Goal: Task Accomplishment & Management: Use online tool/utility

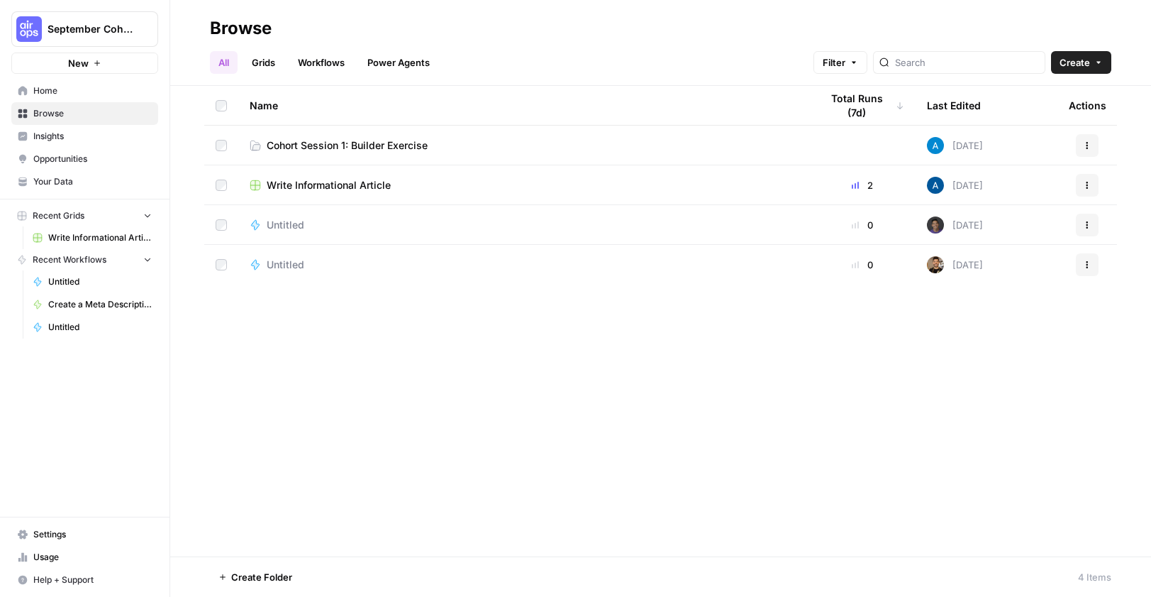
click at [419, 148] on span "Cohort Session 1: Builder Exercise" at bounding box center [347, 145] width 161 height 14
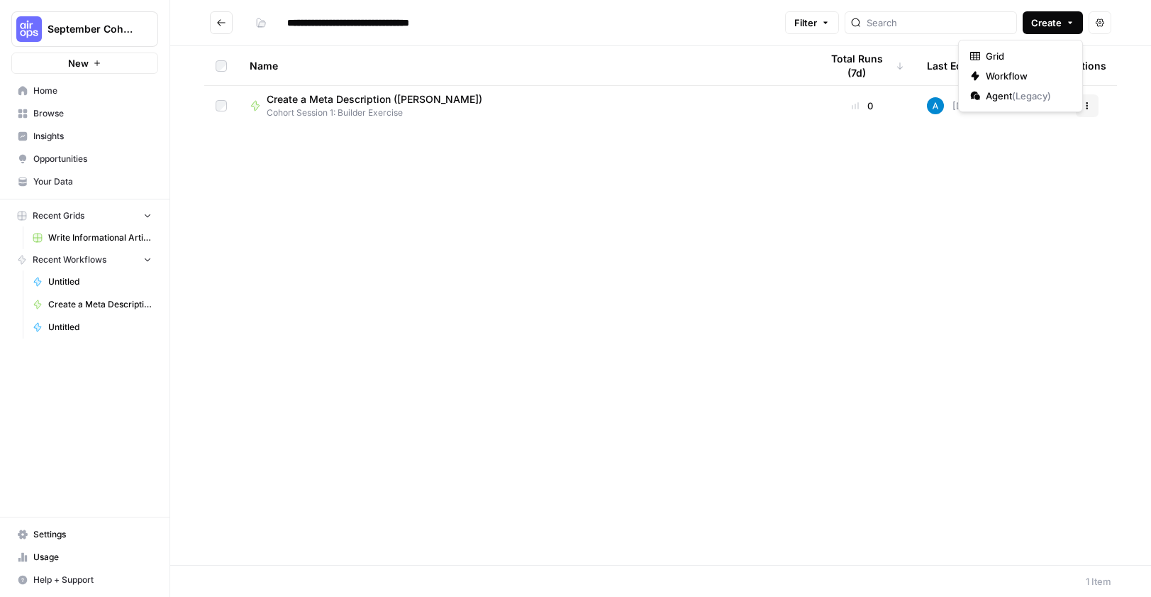
click at [1063, 21] on button "Create" at bounding box center [1053, 22] width 60 height 23
click at [1014, 73] on span "Workflow" at bounding box center [1025, 76] width 79 height 14
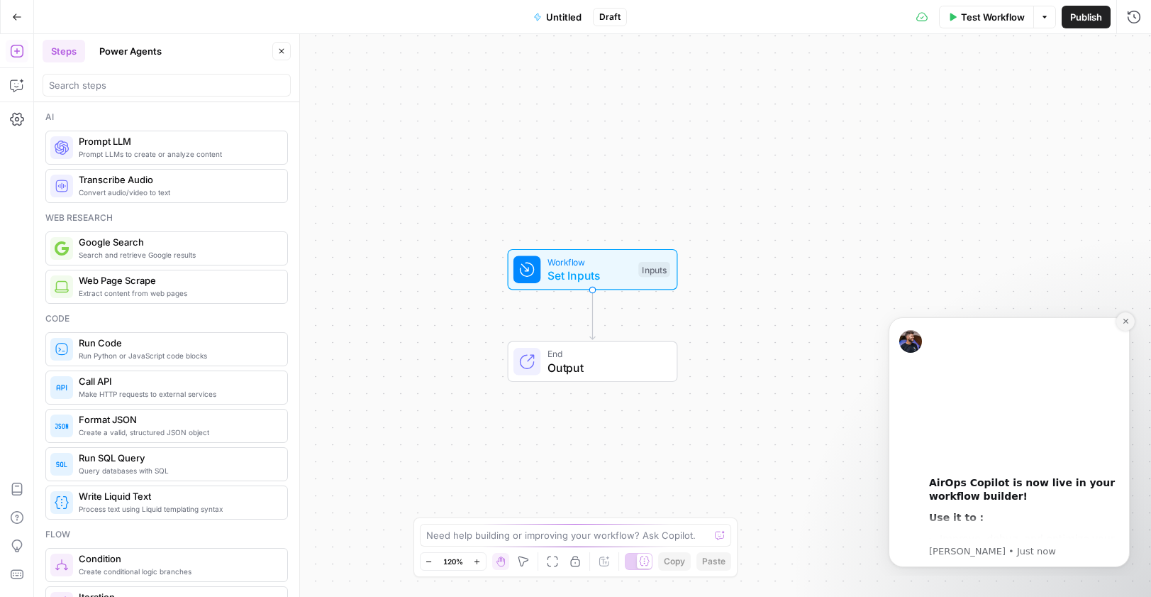
click at [1127, 321] on icon "Dismiss notification" at bounding box center [1126, 321] width 8 height 8
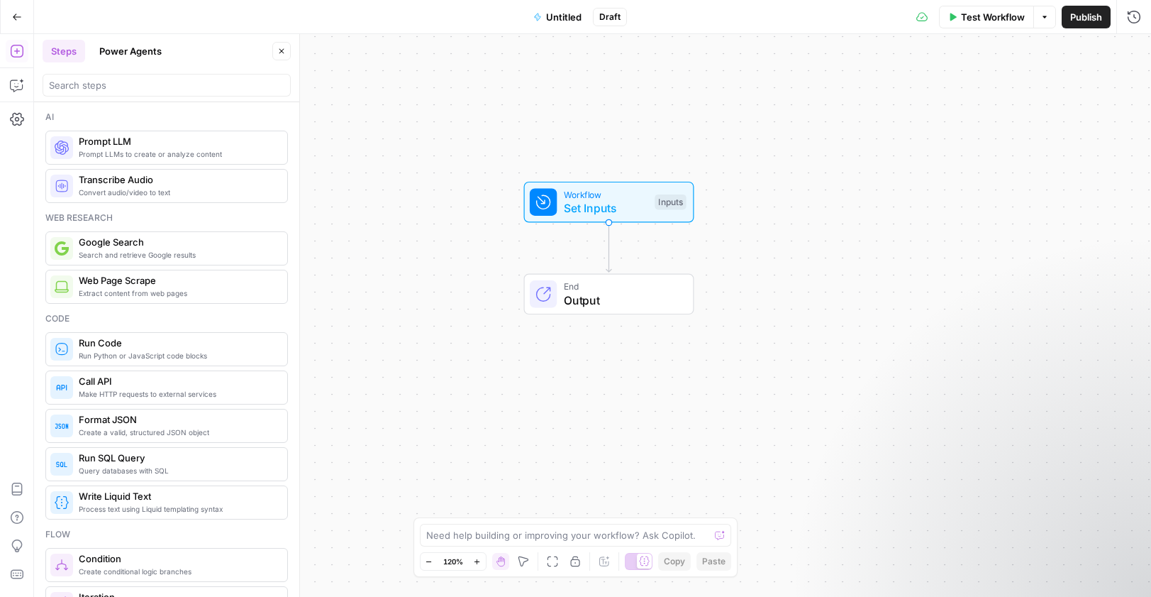
drag, startPoint x: 844, startPoint y: 355, endPoint x: 859, endPoint y: 289, distance: 67.6
click at [860, 289] on div "Workflow Set Inputs Inputs End Output" at bounding box center [592, 315] width 1117 height 563
click at [560, 18] on span "Untitled" at bounding box center [563, 17] width 35 height 14
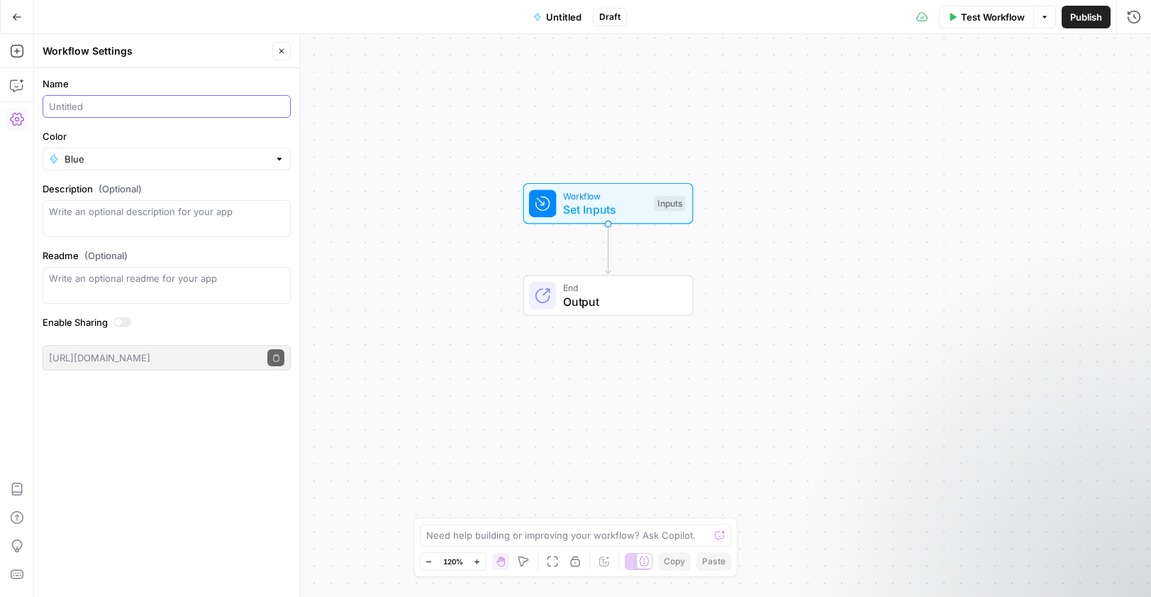
click at [94, 104] on input "Name" at bounding box center [167, 106] width 236 height 14
type input "Create a Meta Description ([PERSON_NAME])"
click at [101, 162] on input "Color" at bounding box center [167, 159] width 204 height 14
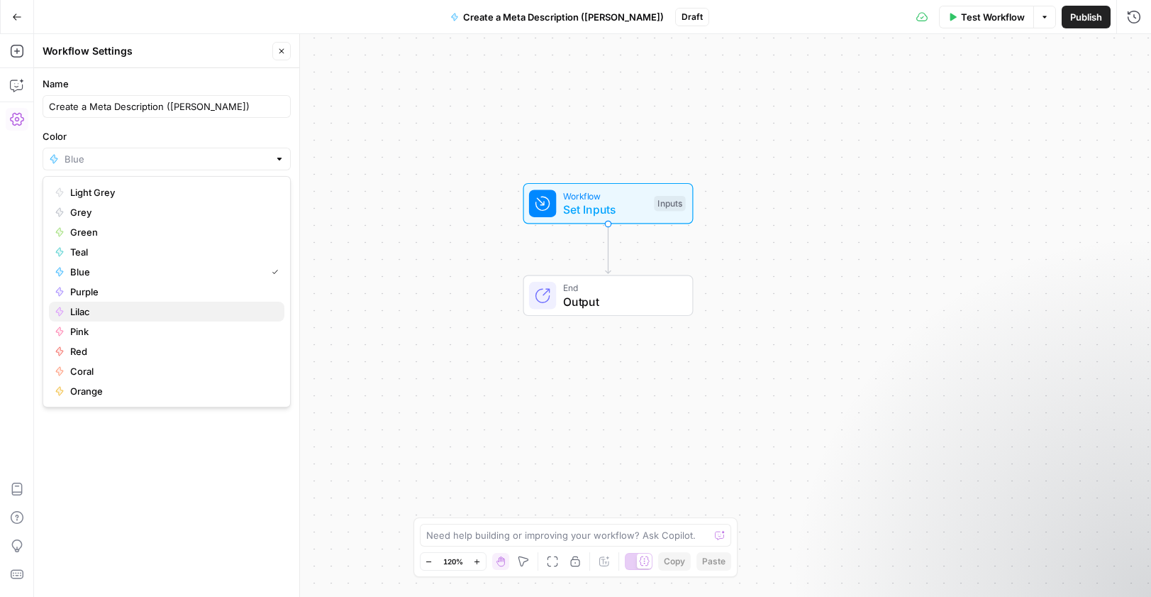
click at [72, 308] on span "Lilac" at bounding box center [171, 311] width 203 height 14
type input "Lilac"
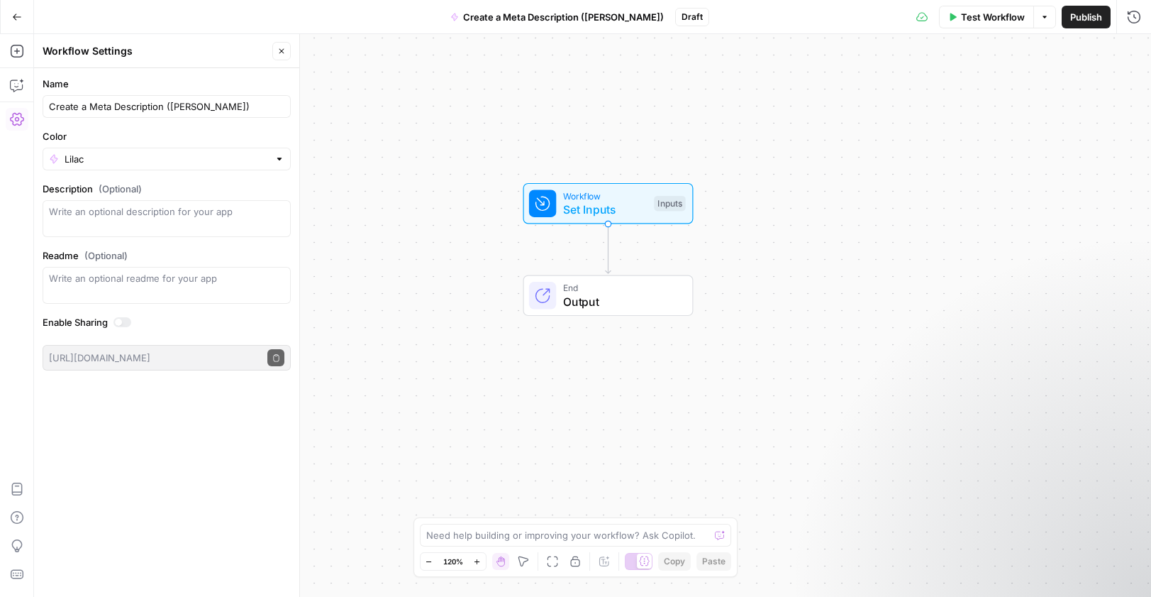
click at [382, 108] on div "Workflow Set Inputs Inputs End Output" at bounding box center [592, 315] width 1117 height 563
click at [282, 53] on icon "button" at bounding box center [281, 51] width 9 height 9
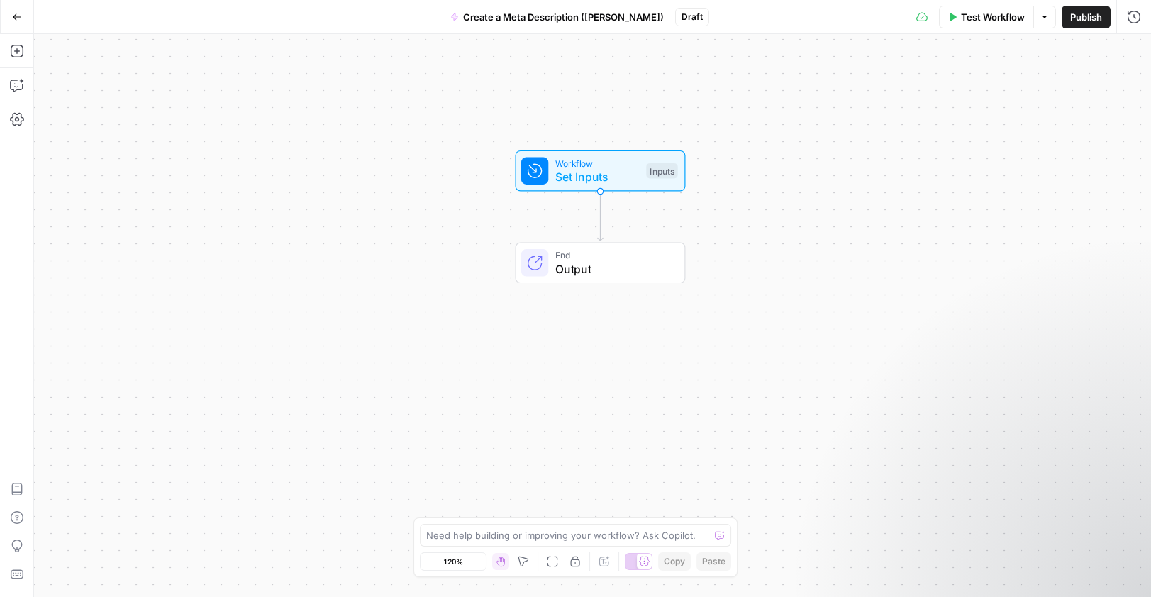
drag, startPoint x: 373, startPoint y: 270, endPoint x: 365, endPoint y: 237, distance: 34.2
click at [365, 237] on div "Workflow Set Inputs Inputs End Output" at bounding box center [592, 315] width 1117 height 563
click at [576, 169] on span "Set Inputs" at bounding box center [597, 176] width 84 height 17
click at [1036, 101] on button "Add Field" at bounding box center [998, 96] width 236 height 23
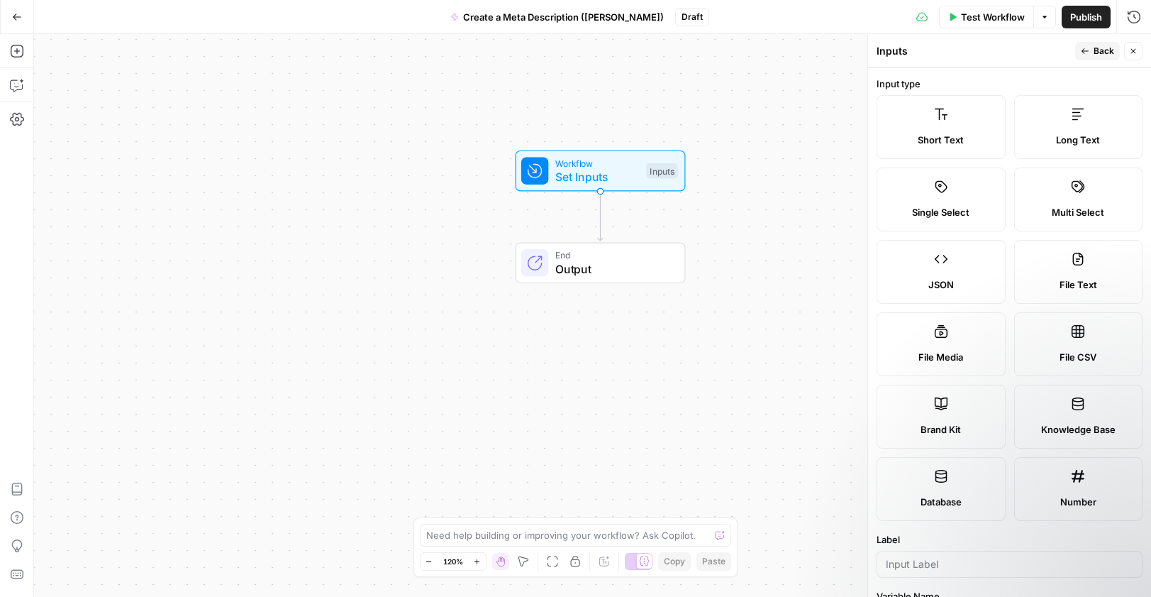
click at [1008, 331] on div "Short Text Long Text Single Select Multi Select JSON File Text File Media File …" at bounding box center [1010, 308] width 266 height 426
click at [948, 147] on label "Short Text" at bounding box center [941, 127] width 129 height 64
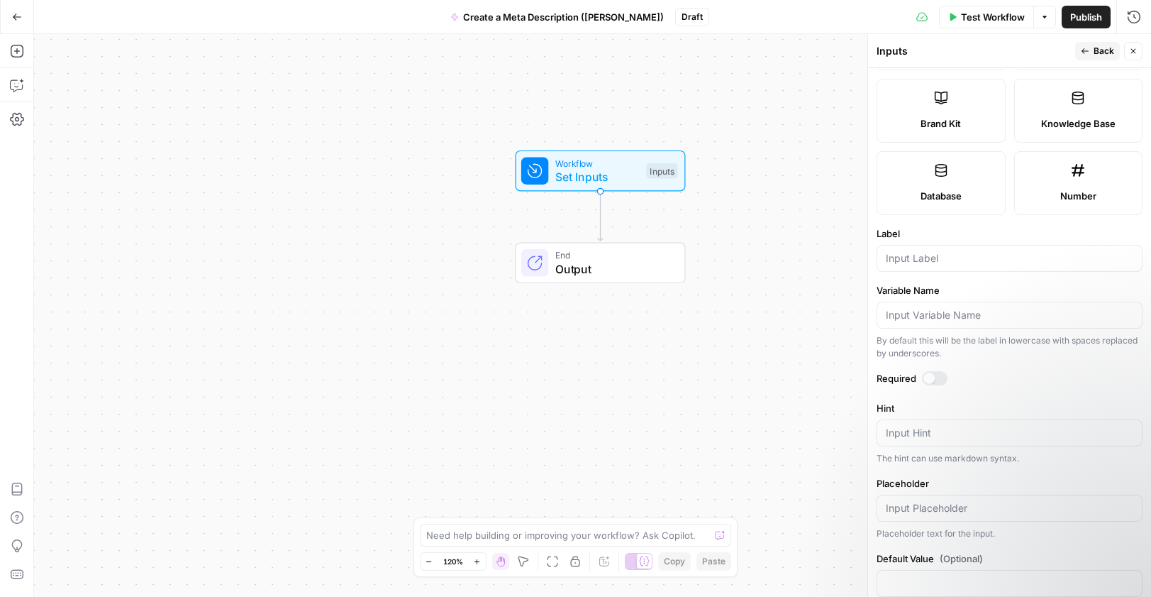
click at [920, 249] on div at bounding box center [1010, 258] width 266 height 27
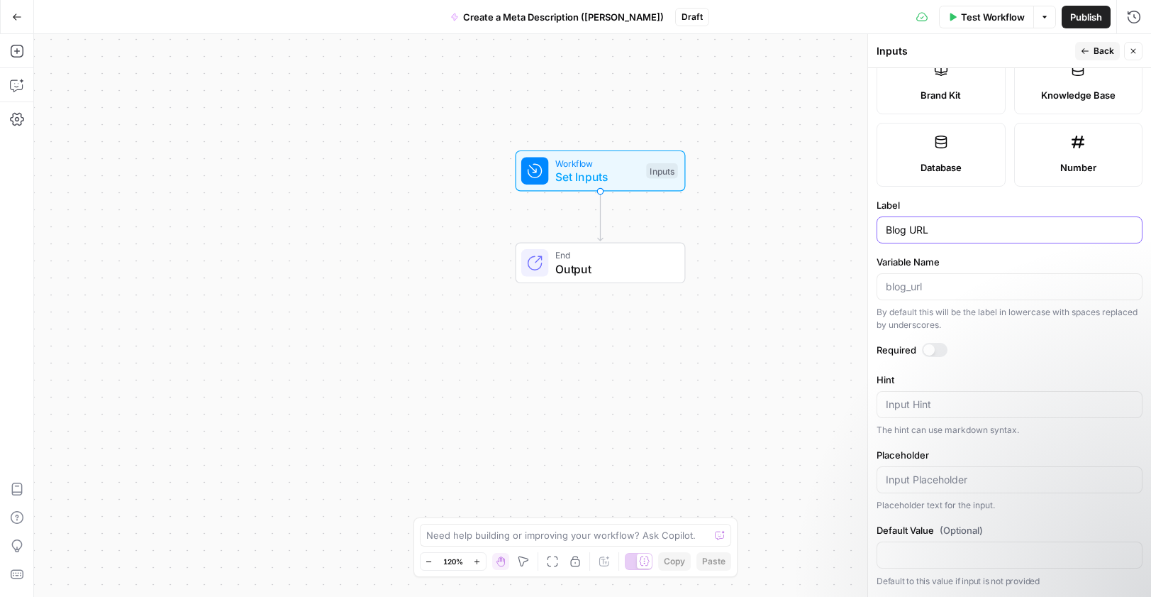
type input "Blog URL"
click at [929, 350] on div at bounding box center [929, 349] width 11 height 11
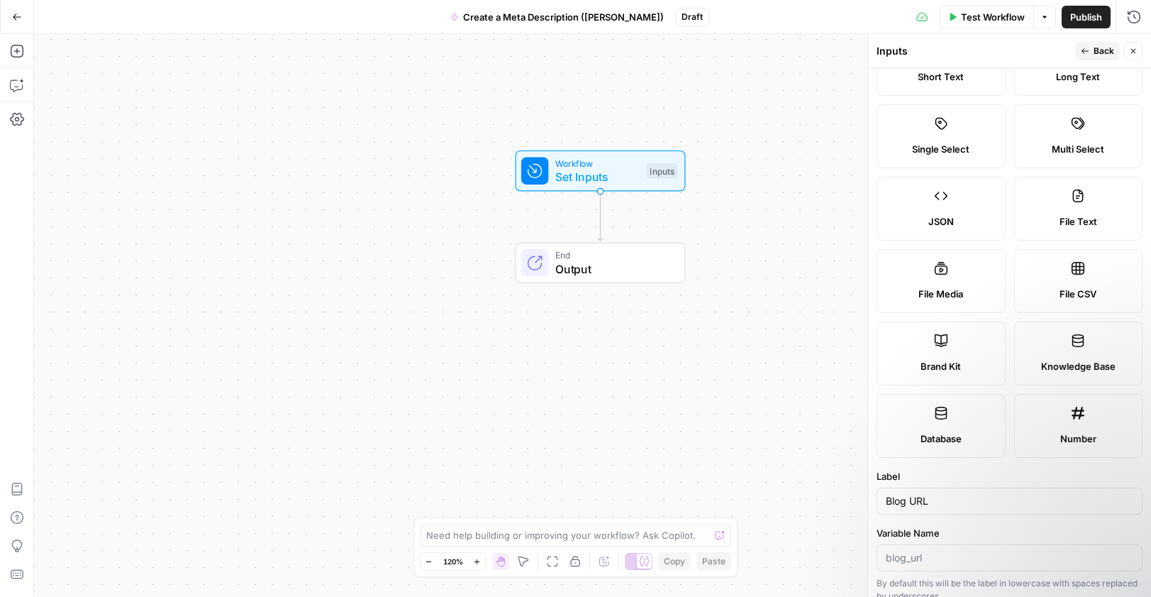
scroll to position [0, 0]
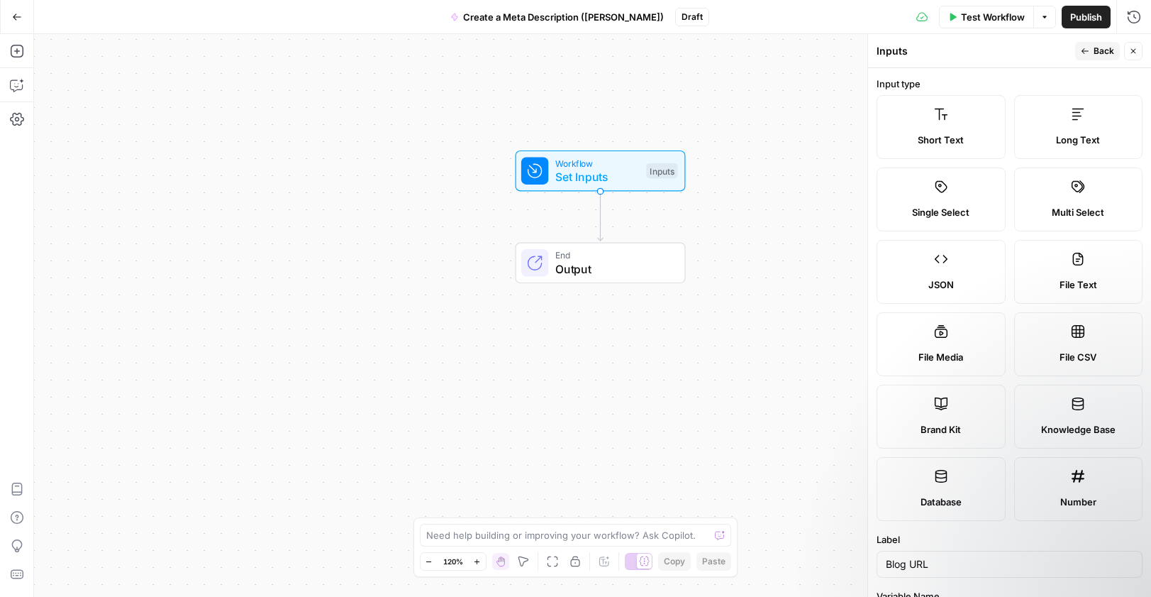
click at [1102, 52] on span "Back" at bounding box center [1104, 51] width 21 height 13
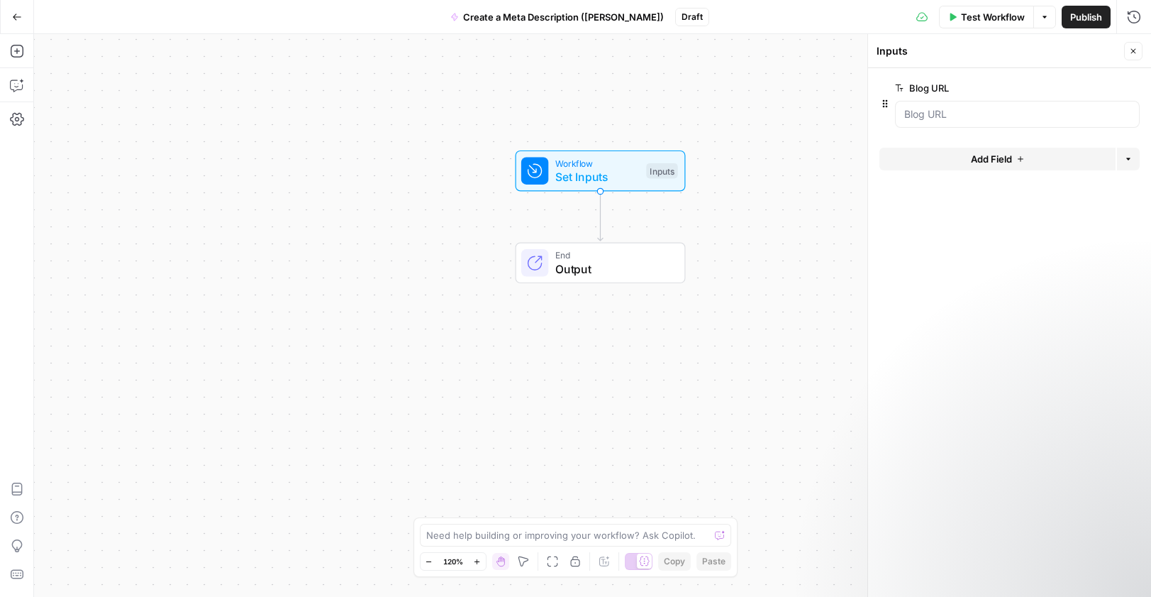
click at [1136, 50] on icon "button" at bounding box center [1133, 51] width 9 height 9
click at [694, 210] on div "Workflow Set Inputs Inputs End Output" at bounding box center [592, 315] width 1117 height 563
click at [624, 174] on span "Set Inputs" at bounding box center [597, 176] width 84 height 17
click at [1133, 50] on icon "button" at bounding box center [1133, 51] width 9 height 9
click at [982, 23] on span "Test Workflow" at bounding box center [993, 17] width 64 height 14
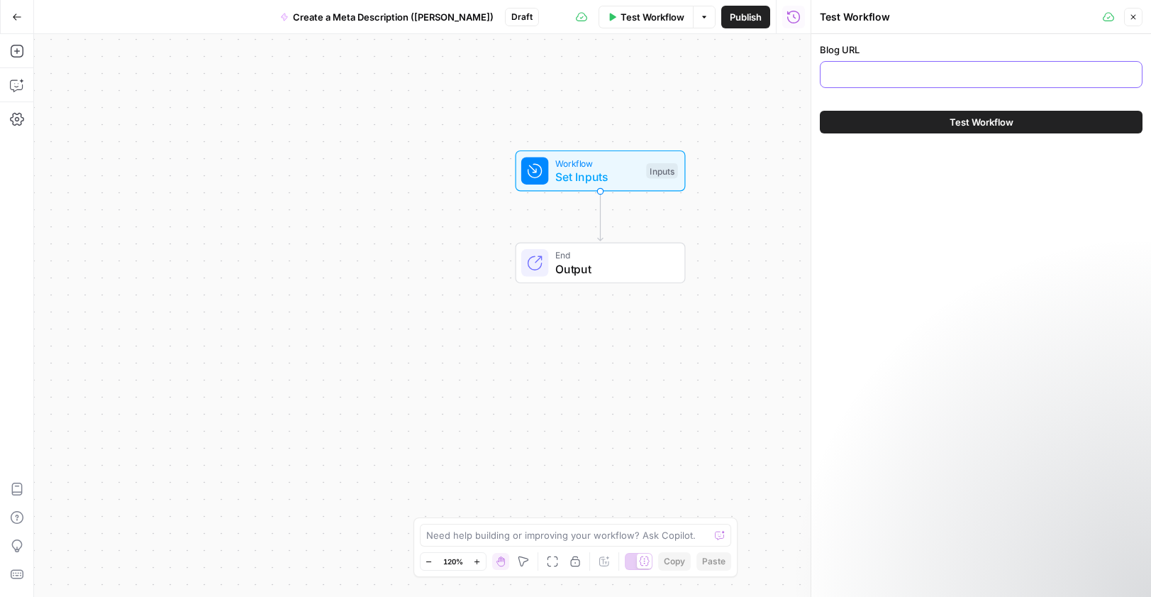
click at [906, 78] on input "Blog URL" at bounding box center [981, 74] width 304 height 14
paste input "[URL][DOMAIN_NAME]"
type input "[URL][DOMAIN_NAME]"
click at [1138, 18] on button "Close" at bounding box center [1133, 17] width 18 height 18
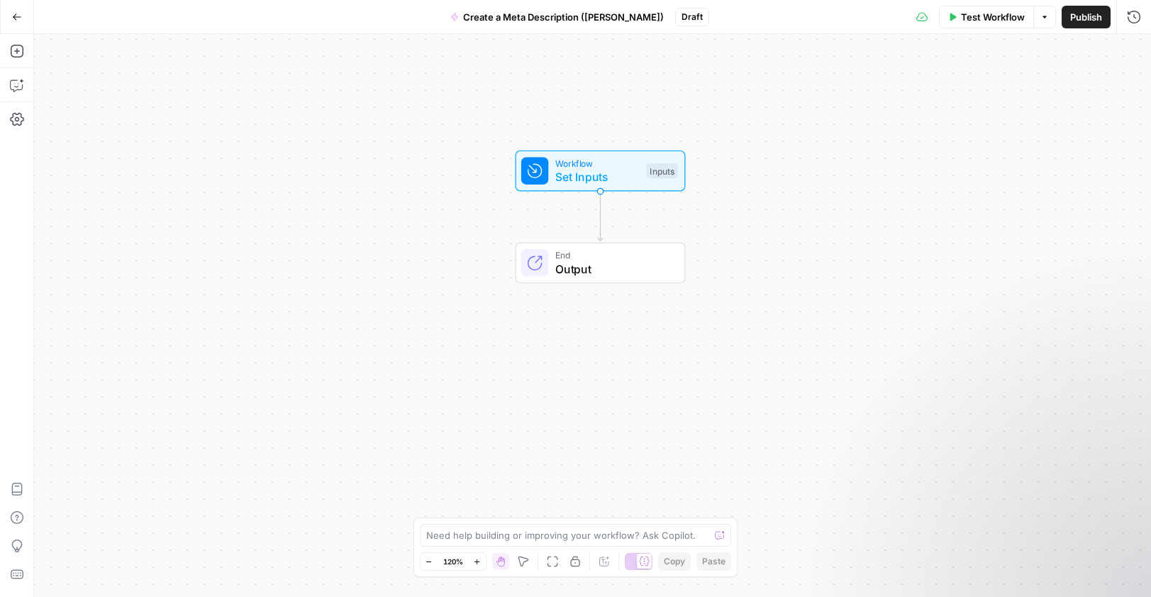
click at [834, 153] on div "Workflow Set Inputs Inputs End Output" at bounding box center [592, 315] width 1117 height 563
click at [805, 189] on div "Workflow Set Inputs Inputs End Output" at bounding box center [592, 315] width 1117 height 563
click at [17, 55] on icon "button" at bounding box center [17, 51] width 14 height 14
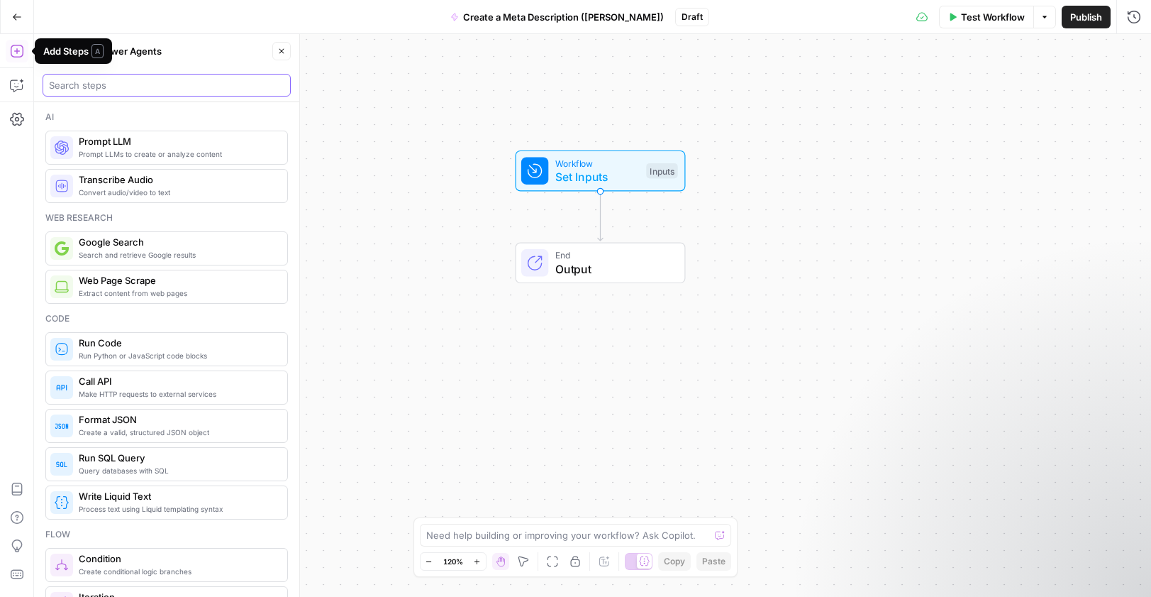
click at [91, 86] on input "search" at bounding box center [167, 85] width 236 height 14
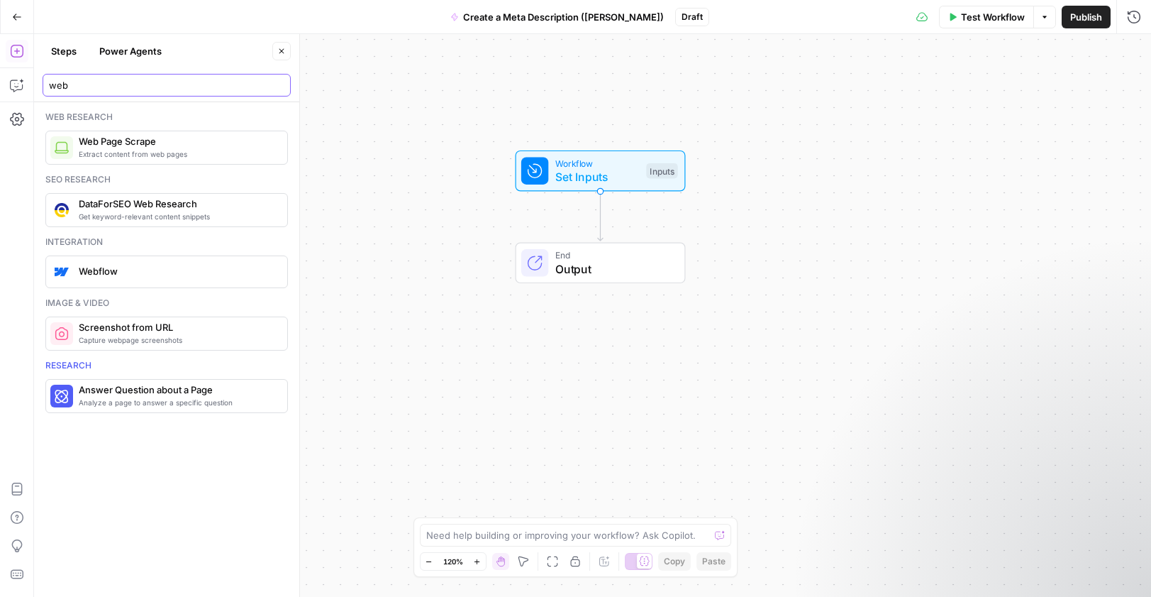
type input "web"
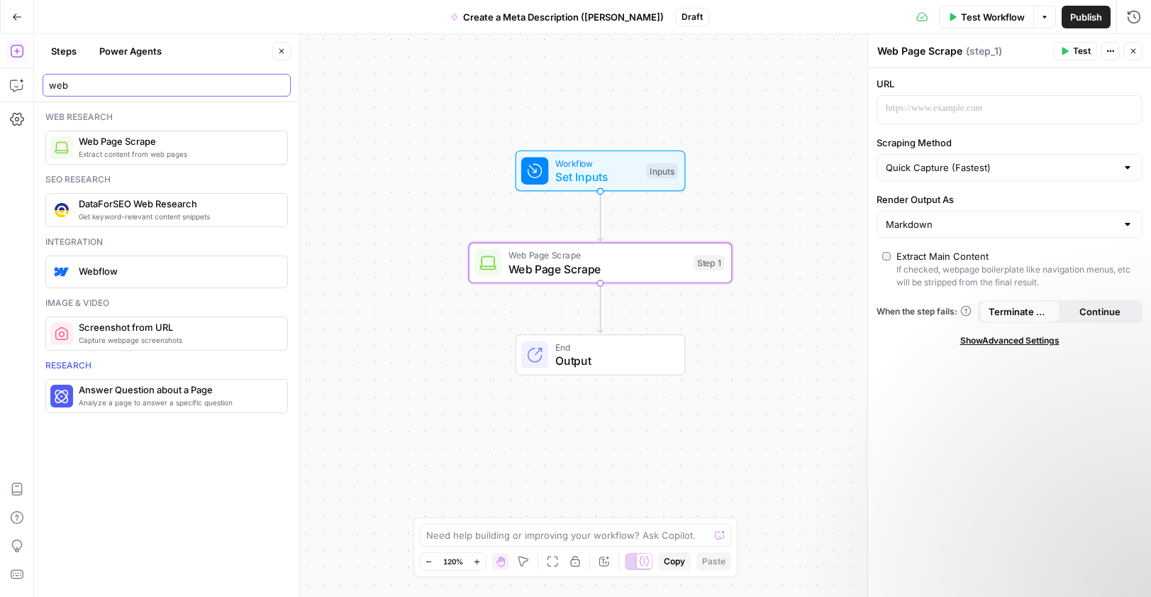
click at [279, 87] on input "web" at bounding box center [167, 85] width 236 height 14
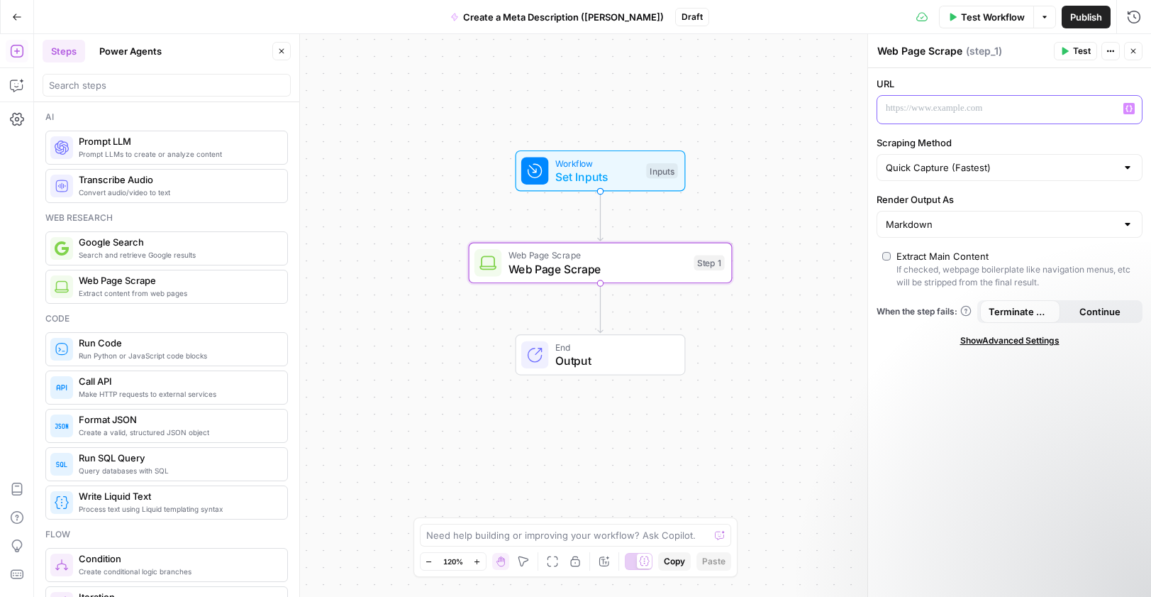
click at [907, 111] on p at bounding box center [998, 108] width 225 height 14
click at [886, 132] on div "URL “/” to reference Variables Menu Scraping Method Quick Capture (Fastest) Ren…" at bounding box center [1009, 332] width 283 height 528
click at [897, 113] on p at bounding box center [998, 108] width 225 height 14
click at [1130, 109] on icon "button" at bounding box center [1129, 108] width 7 height 7
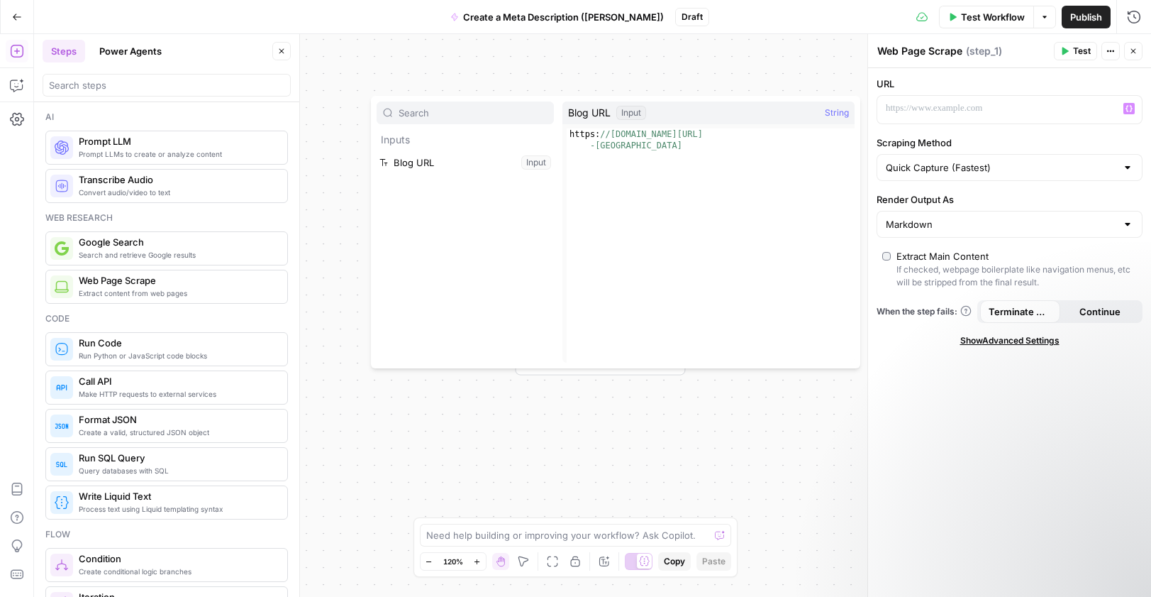
click at [946, 129] on div "URL “/” to reference Variables Menu Scraping Method Quick Capture (Fastest) Ren…" at bounding box center [1009, 332] width 283 height 528
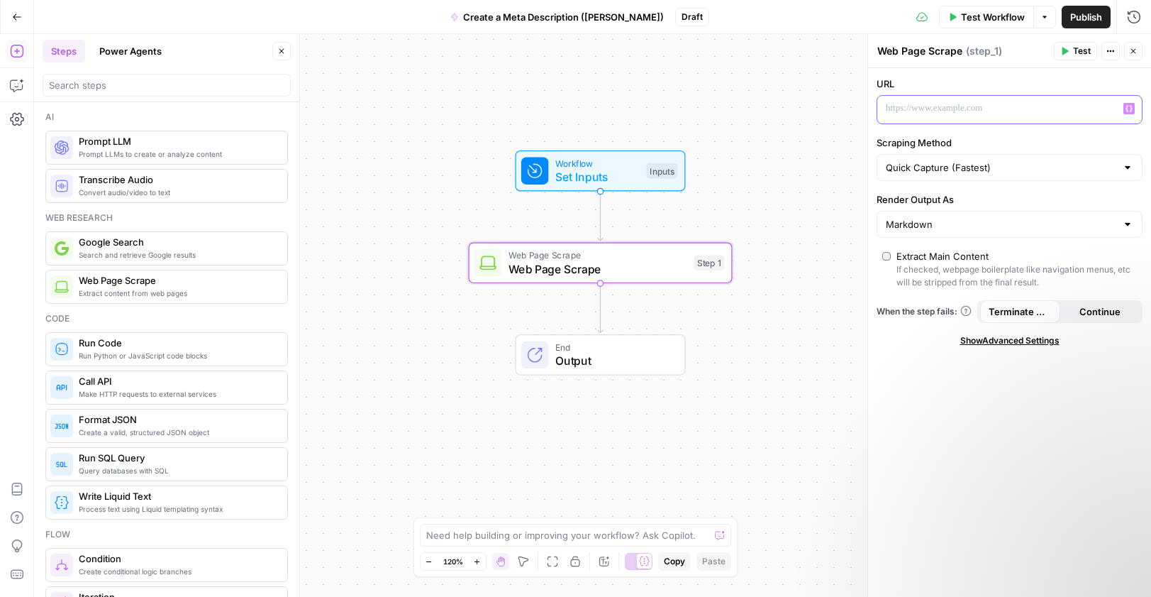
click at [1100, 109] on p at bounding box center [998, 108] width 225 height 14
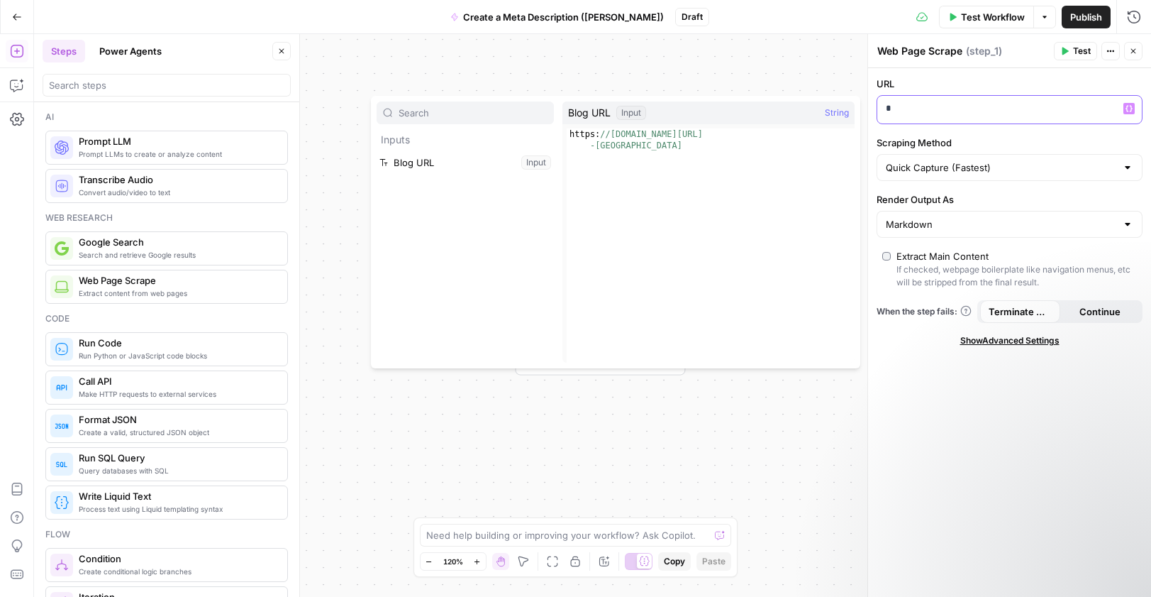
click at [926, 111] on p "*" at bounding box center [1010, 108] width 248 height 14
click at [459, 167] on button "Select variable Blog URL" at bounding box center [465, 162] width 177 height 23
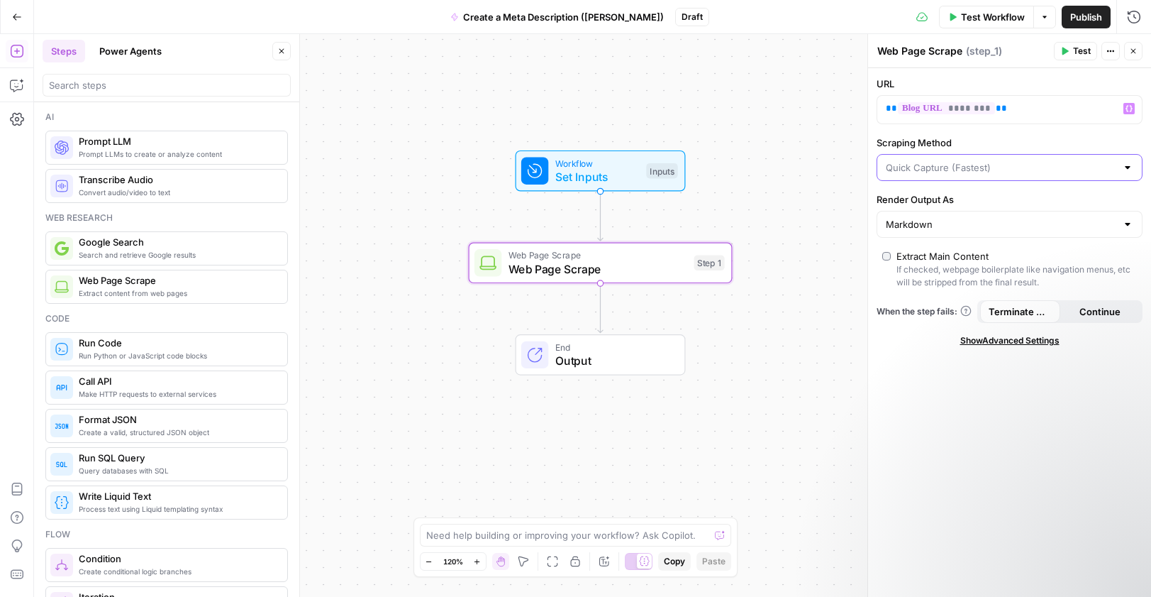
click at [989, 171] on input "Scraping Method" at bounding box center [1001, 167] width 231 height 14
click at [1005, 165] on input "Scraping Method" at bounding box center [1001, 167] width 231 height 14
type input "Quick Capture (Fastest)"
click at [1006, 135] on label "Scraping Method" at bounding box center [1010, 142] width 266 height 14
click at [1006, 160] on input "Quick Capture (Fastest)" at bounding box center [1001, 167] width 231 height 14
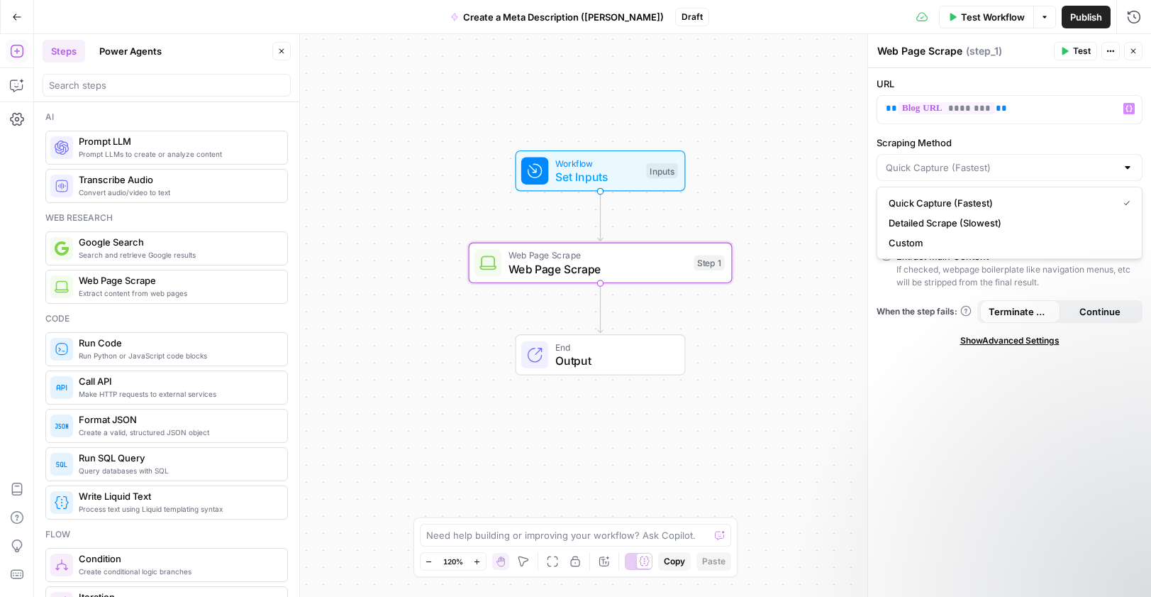
type input "Quick Capture (Fastest)"
click at [987, 137] on label "Scraping Method" at bounding box center [1010, 142] width 266 height 14
click at [987, 160] on input "Quick Capture (Fastest)" at bounding box center [1001, 167] width 231 height 14
type input "Quick Capture (Fastest)"
click at [1141, 152] on div "Scraping Method Quick Capture (Fastest)" at bounding box center [1010, 157] width 266 height 45
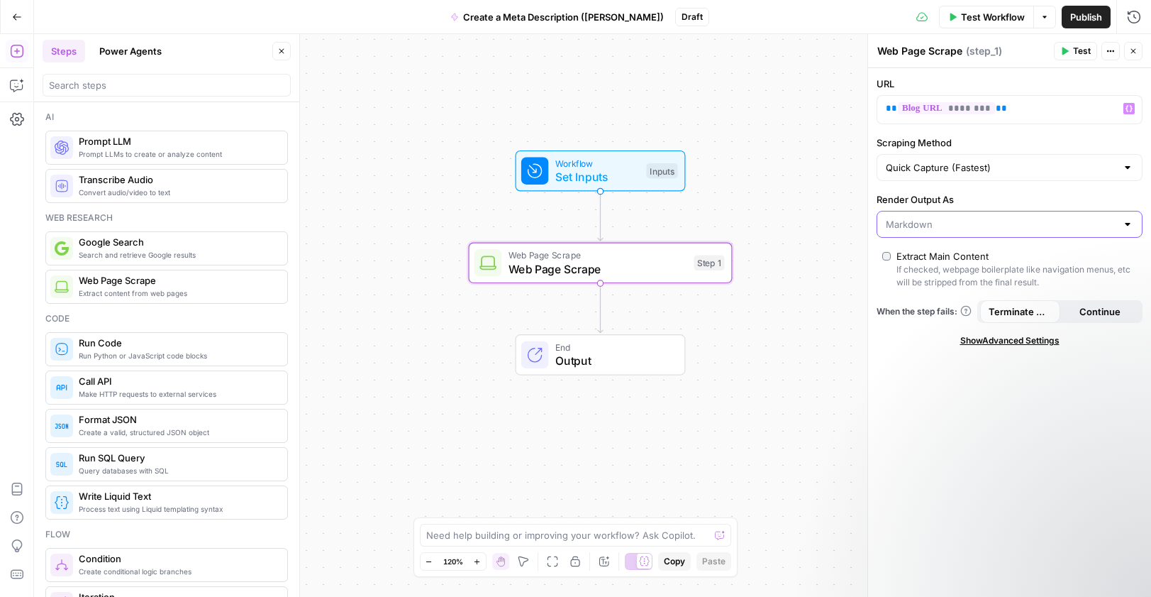
click at [1027, 223] on input "Render Output As" at bounding box center [1001, 224] width 231 height 14
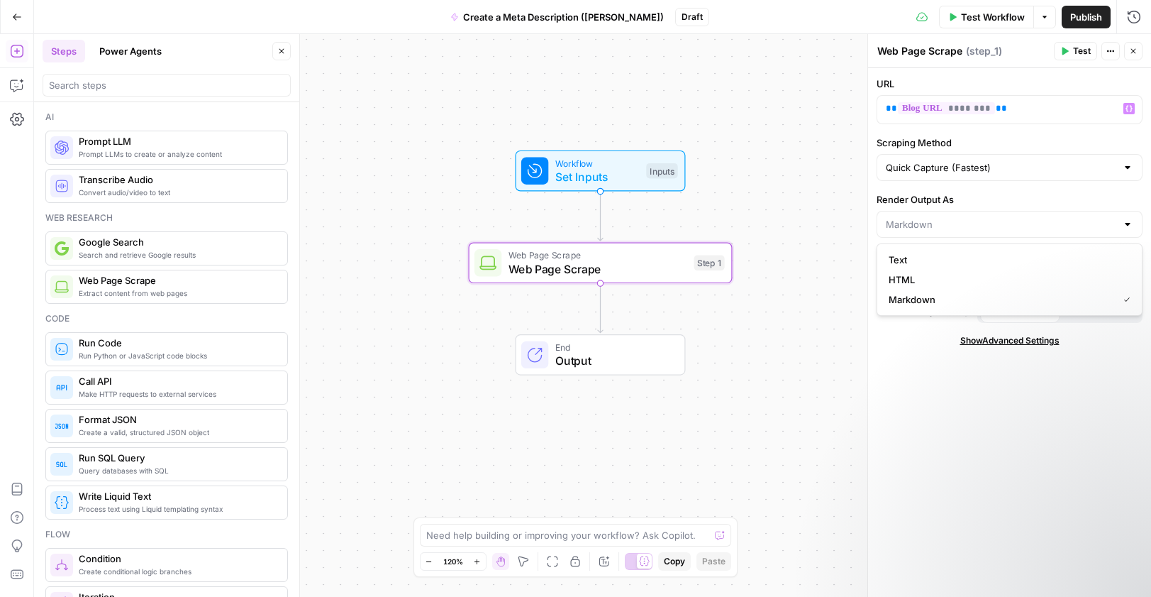
type input "Markdown"
click at [1053, 193] on label "Render Output As" at bounding box center [1010, 199] width 266 height 14
click at [1053, 217] on input "Markdown" at bounding box center [1001, 224] width 231 height 14
type input "Markdown"
click at [1034, 192] on label "Render Output As" at bounding box center [1010, 199] width 266 height 14
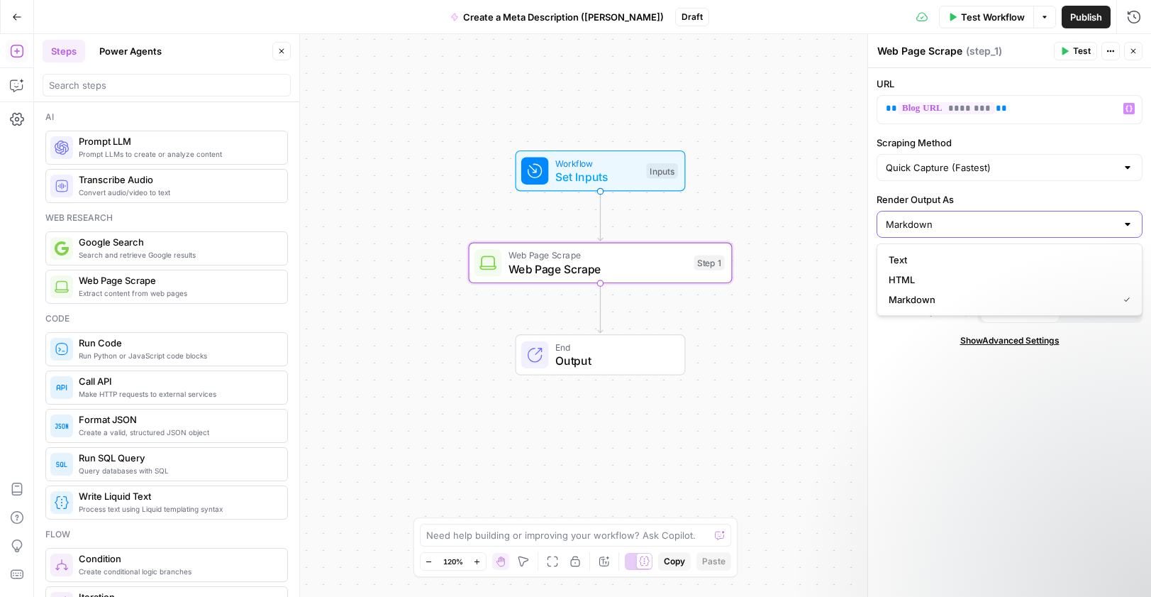
click at [1034, 217] on input "Markdown" at bounding box center [1001, 224] width 231 height 14
type input "Markdown"
click at [934, 198] on label "Render Output As" at bounding box center [1010, 199] width 266 height 14
click at [934, 217] on input "Markdown" at bounding box center [1001, 224] width 231 height 14
type input "Markdown"
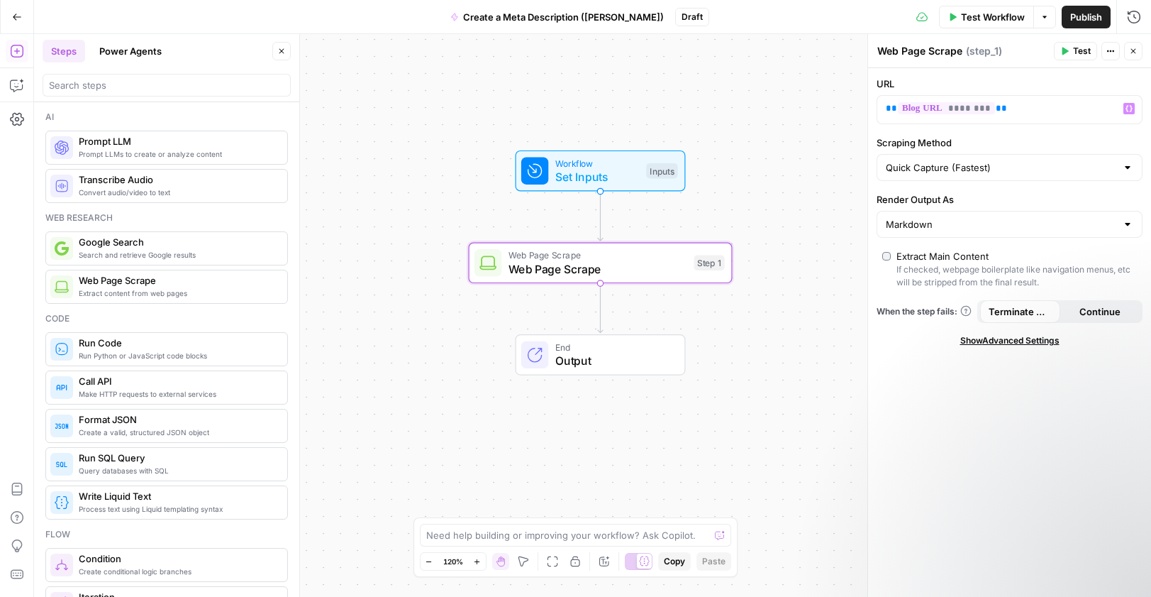
click at [926, 202] on label "Render Output As" at bounding box center [1010, 199] width 266 height 14
click at [926, 217] on input "Markdown" at bounding box center [1001, 224] width 231 height 14
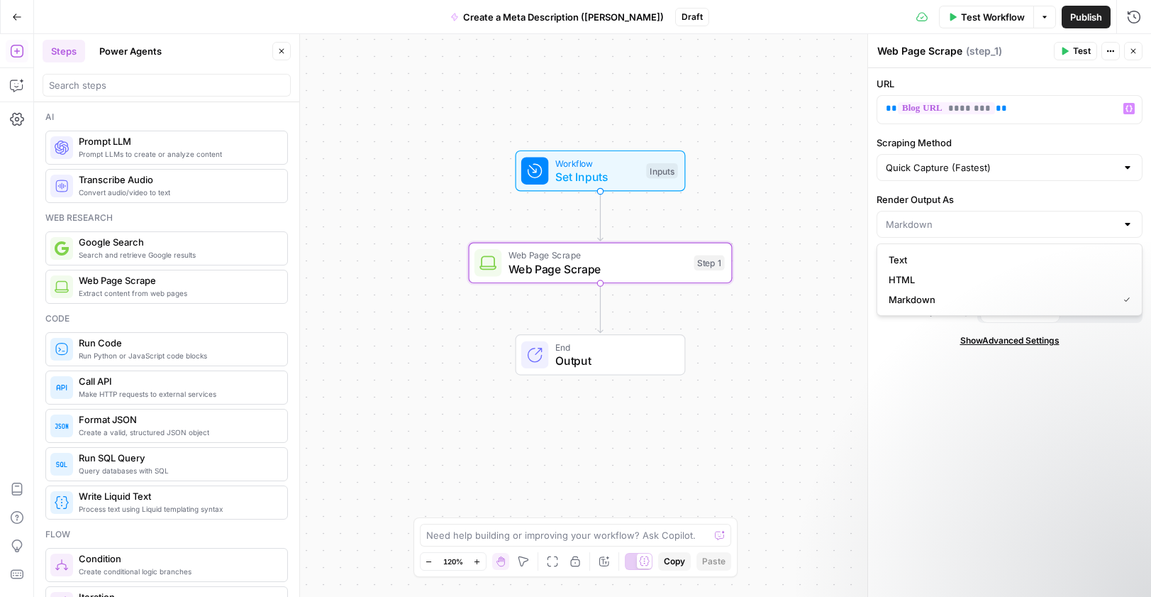
type input "Markdown"
click at [908, 424] on div "URL ** ******** ** Variables Menu Scraping Method Quick Capture (Fastest) Rende…" at bounding box center [1009, 332] width 283 height 528
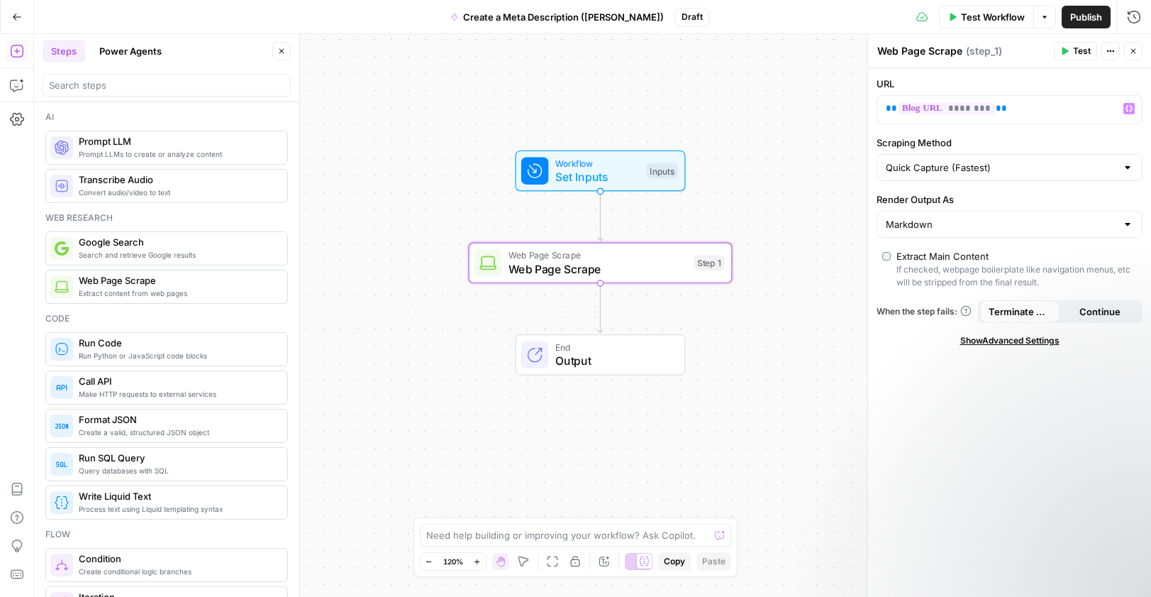
click at [1000, 345] on span "Show Advanced Settings" at bounding box center [1010, 340] width 99 height 13
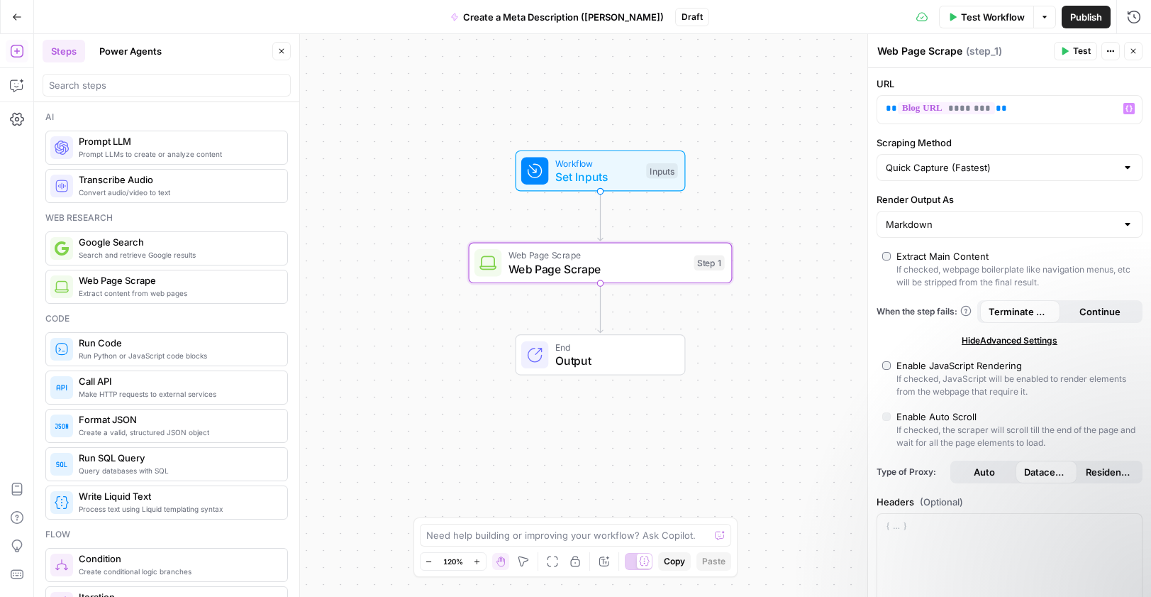
click at [1000, 345] on span "Hide Advanced Settings" at bounding box center [1010, 340] width 96 height 13
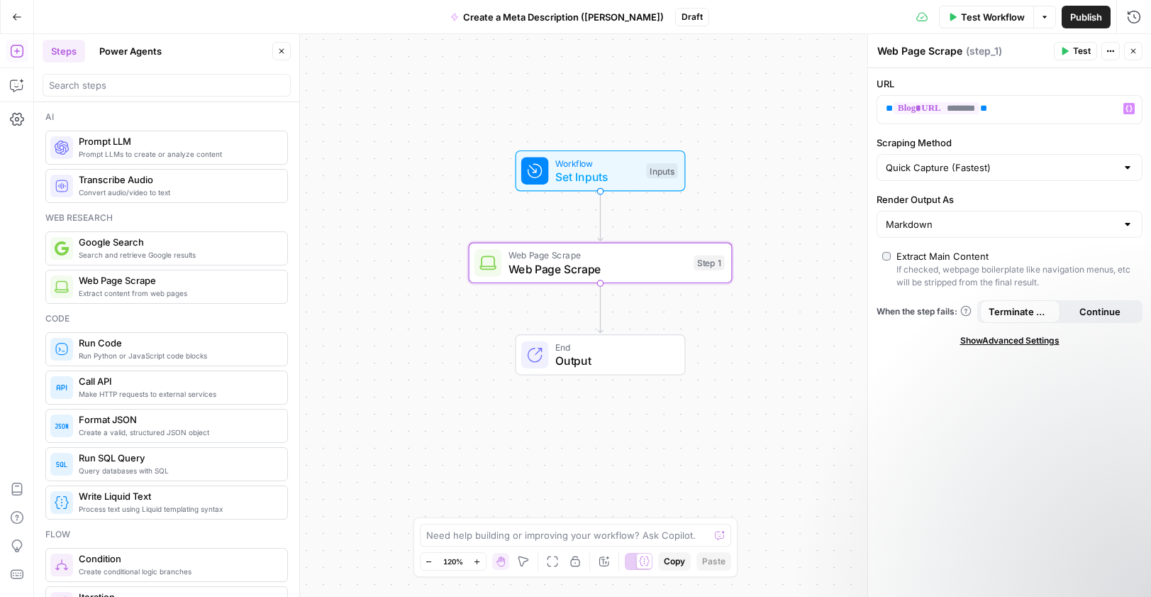
click at [966, 343] on span "Show Advanced Settings" at bounding box center [1010, 340] width 99 height 13
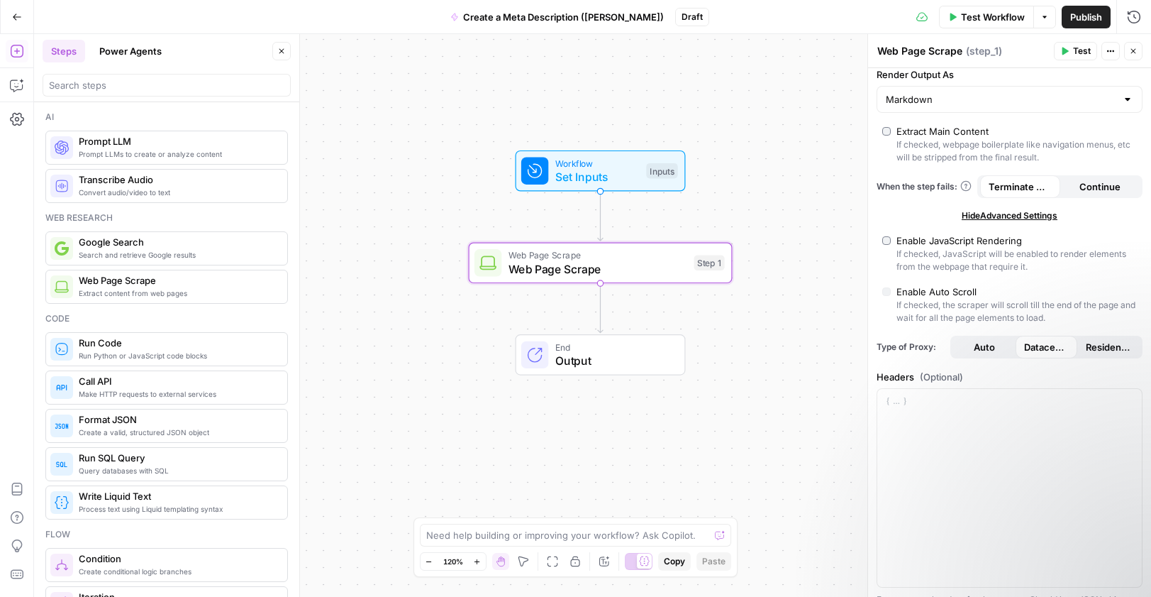
scroll to position [306, 0]
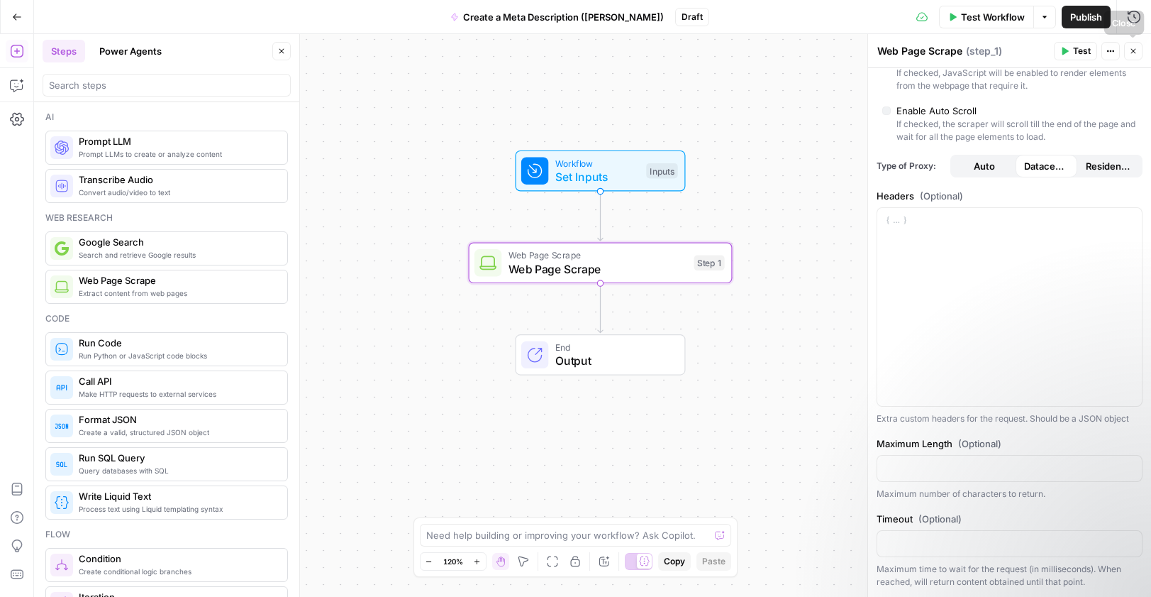
click at [1133, 56] on button "Close" at bounding box center [1133, 51] width 18 height 18
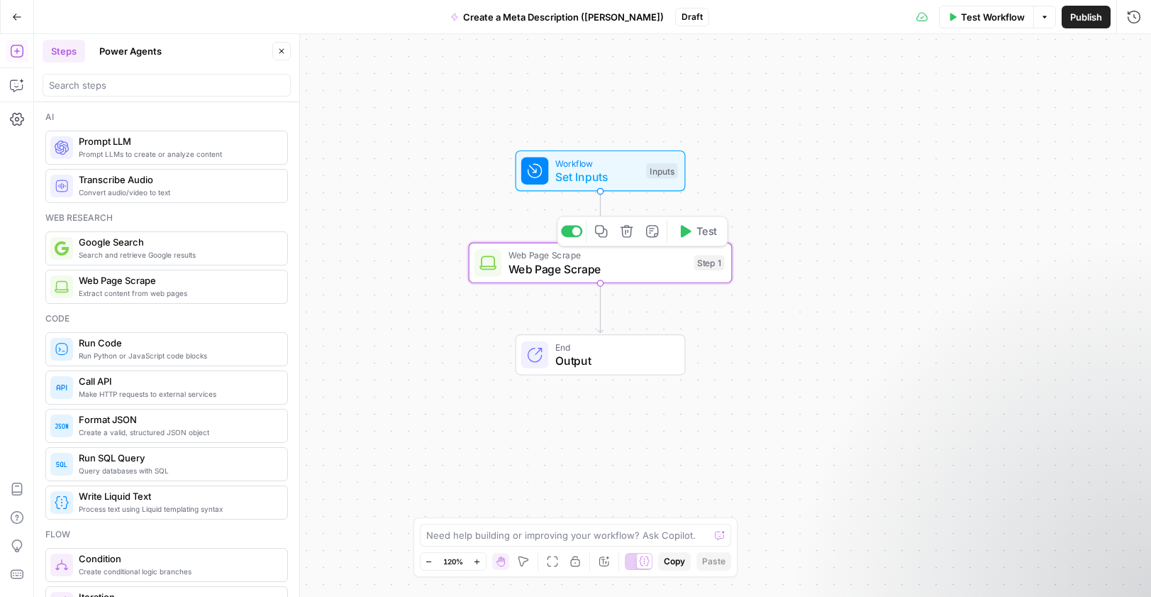
click at [638, 273] on span "Web Page Scrape" at bounding box center [598, 268] width 179 height 17
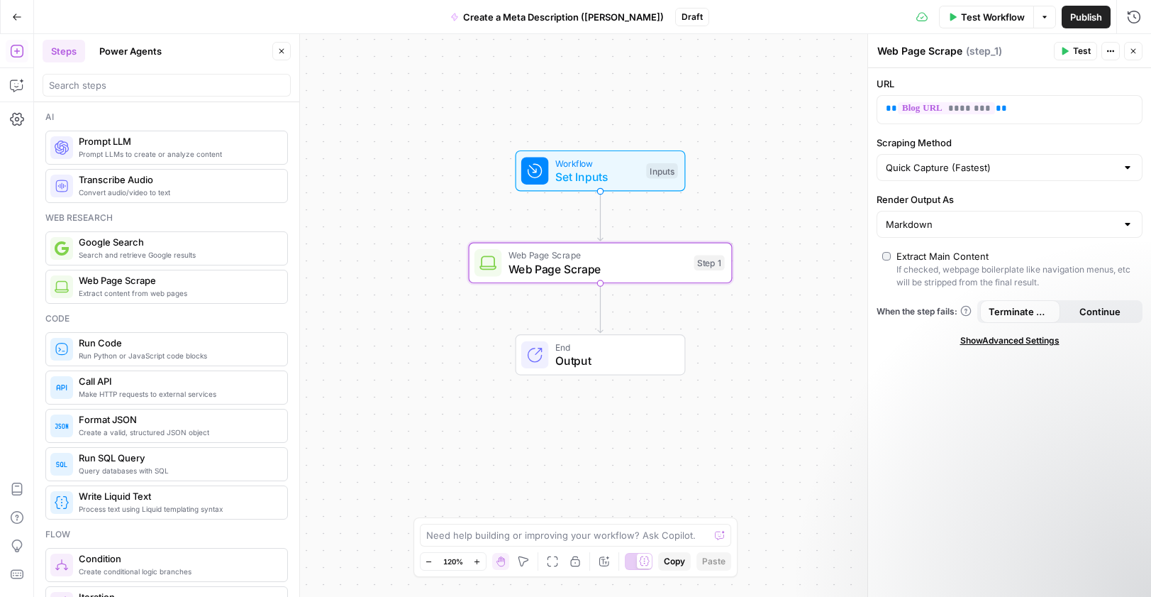
click at [1069, 55] on button "Test" at bounding box center [1075, 51] width 43 height 18
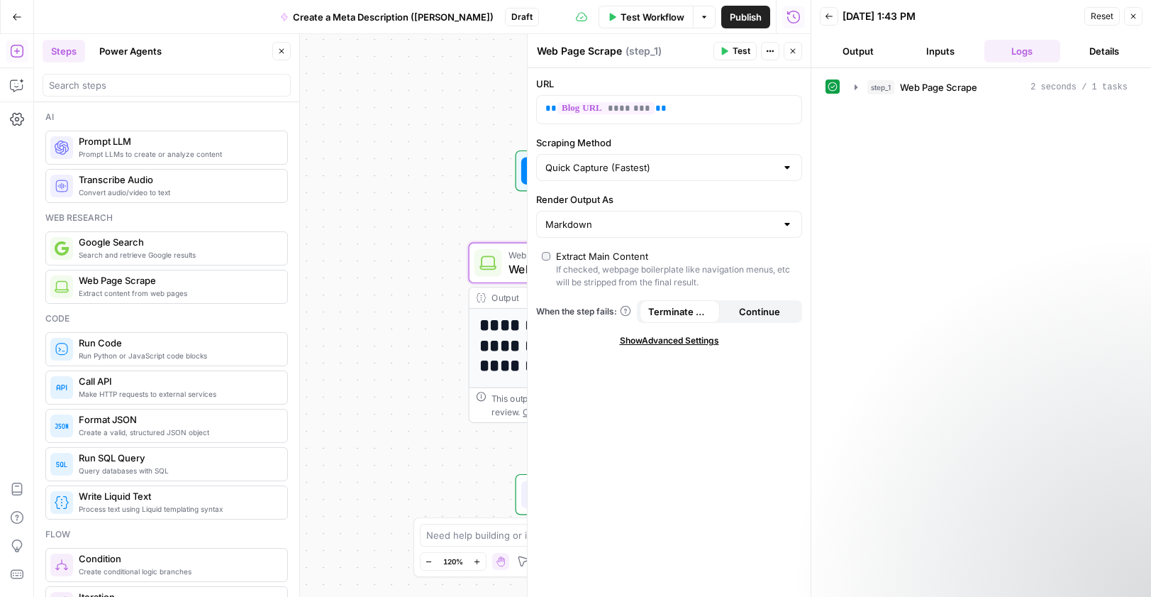
click at [860, 53] on button "Output" at bounding box center [858, 51] width 77 height 23
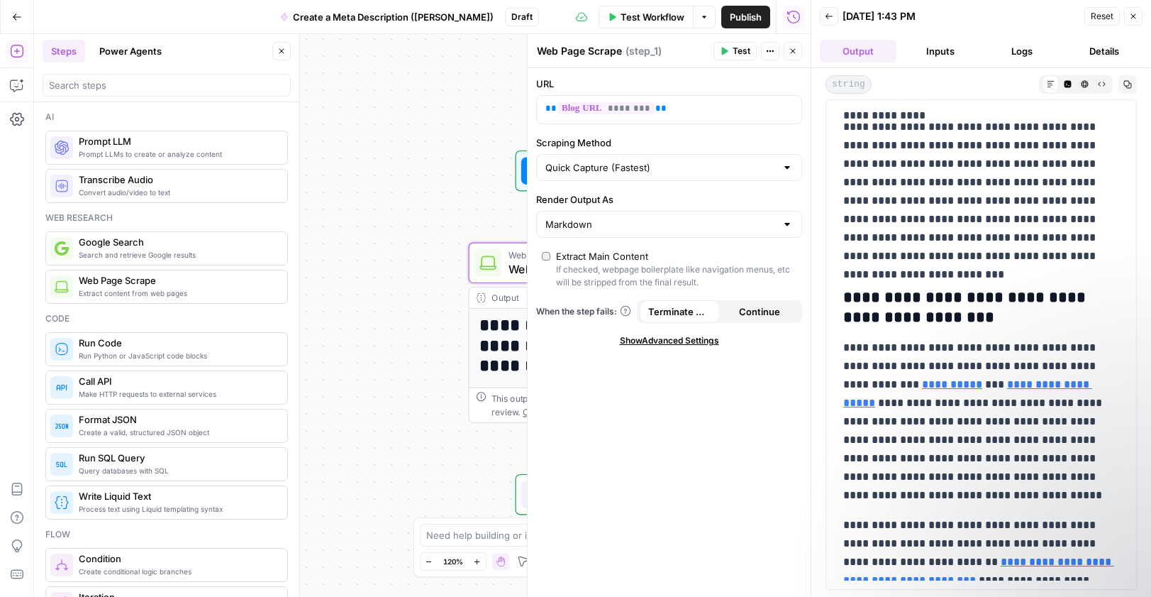
scroll to position [1686, 0]
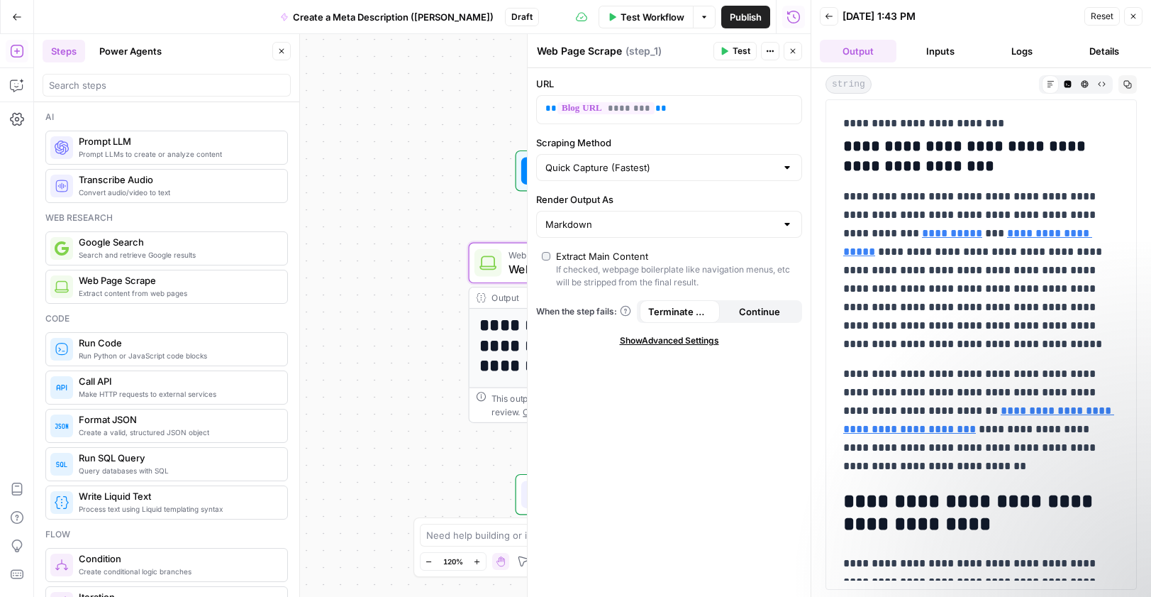
click at [942, 50] on button "Inputs" at bounding box center [940, 51] width 77 height 23
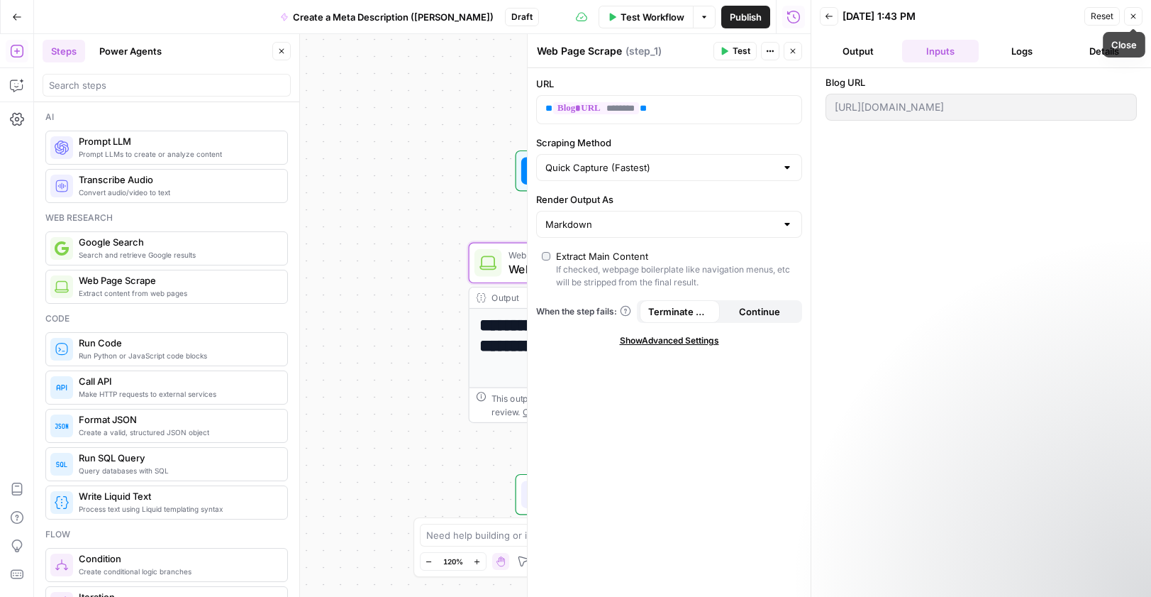
click at [1135, 18] on icon "button" at bounding box center [1133, 16] width 5 height 5
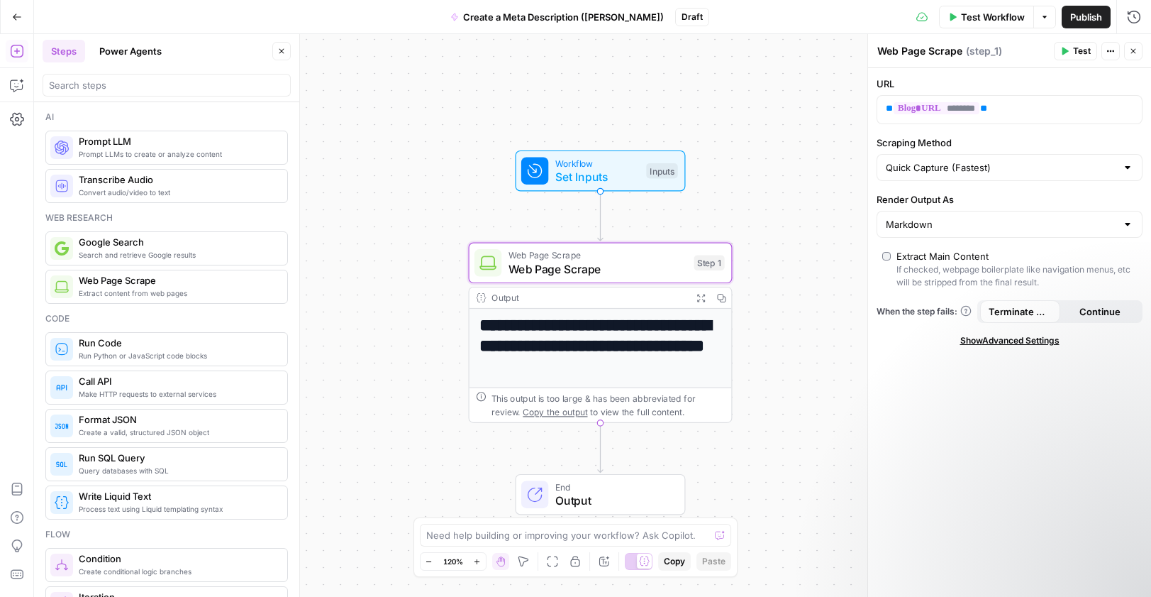
click at [598, 348] on h1 "**********" at bounding box center [601, 346] width 242 height 60
click at [702, 294] on icon "button" at bounding box center [701, 298] width 8 height 8
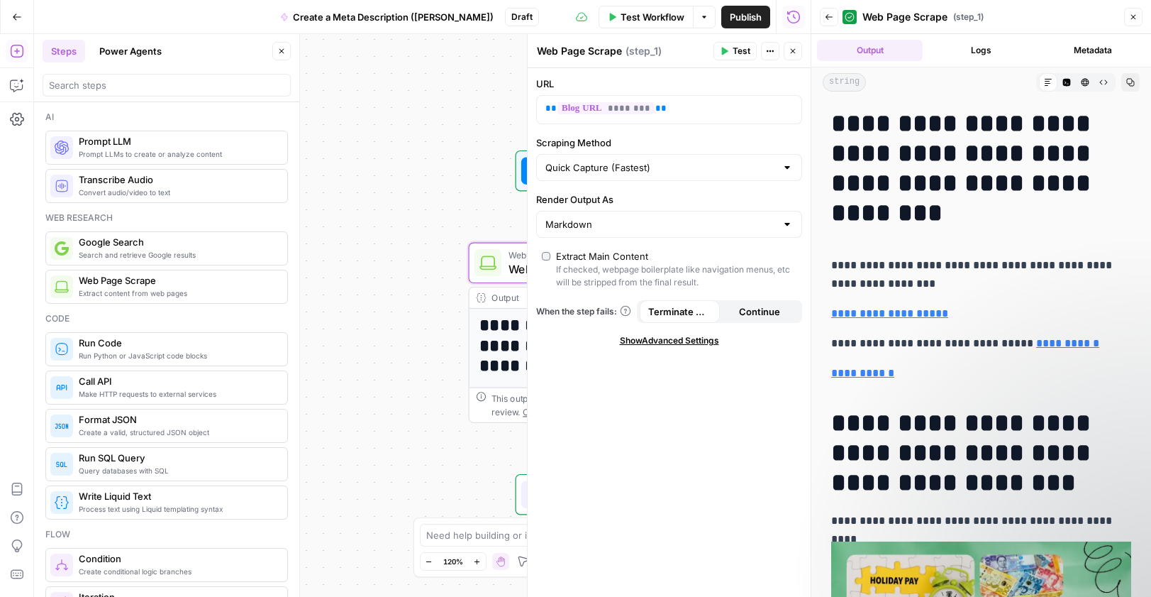
click at [995, 54] on button "Logs" at bounding box center [982, 50] width 106 height 21
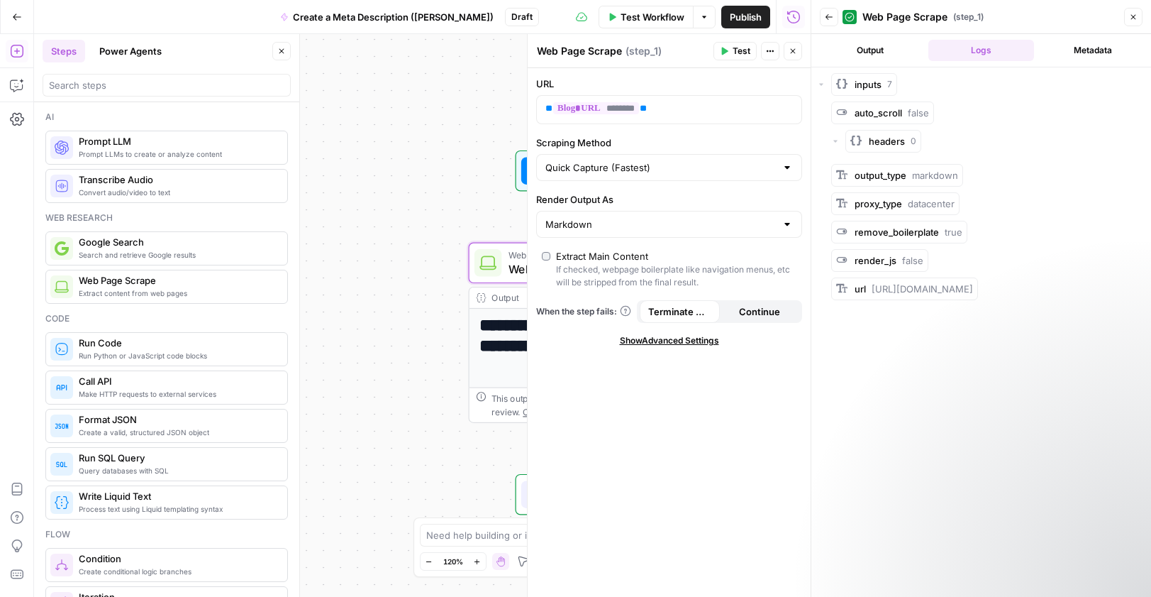
click at [1100, 52] on button "Metadata" at bounding box center [1093, 50] width 106 height 21
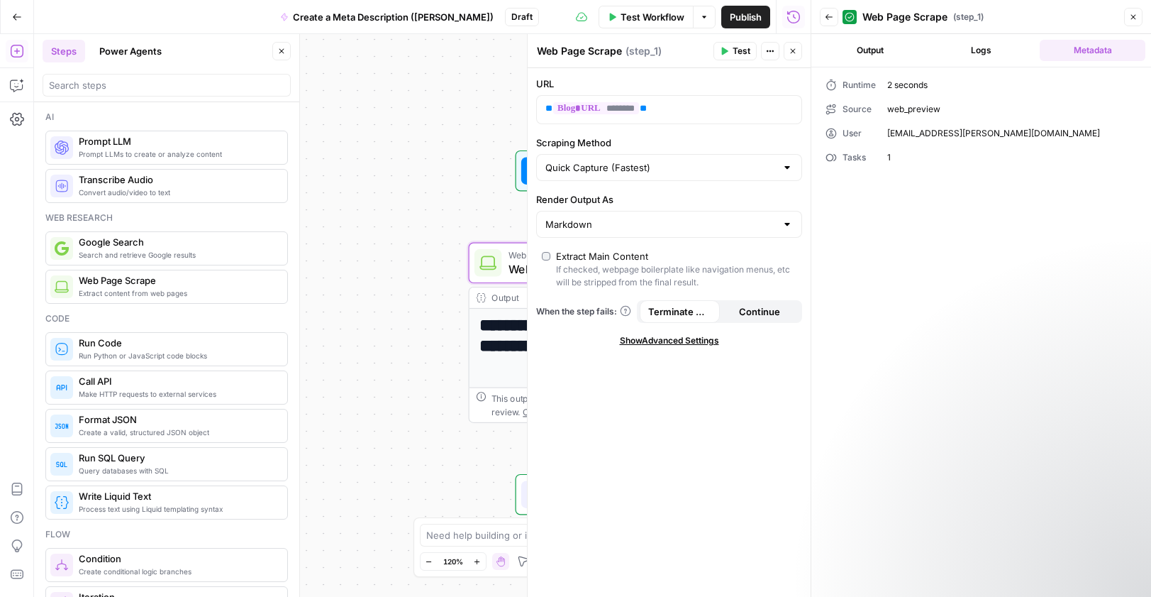
click at [897, 54] on button "Output" at bounding box center [870, 50] width 106 height 21
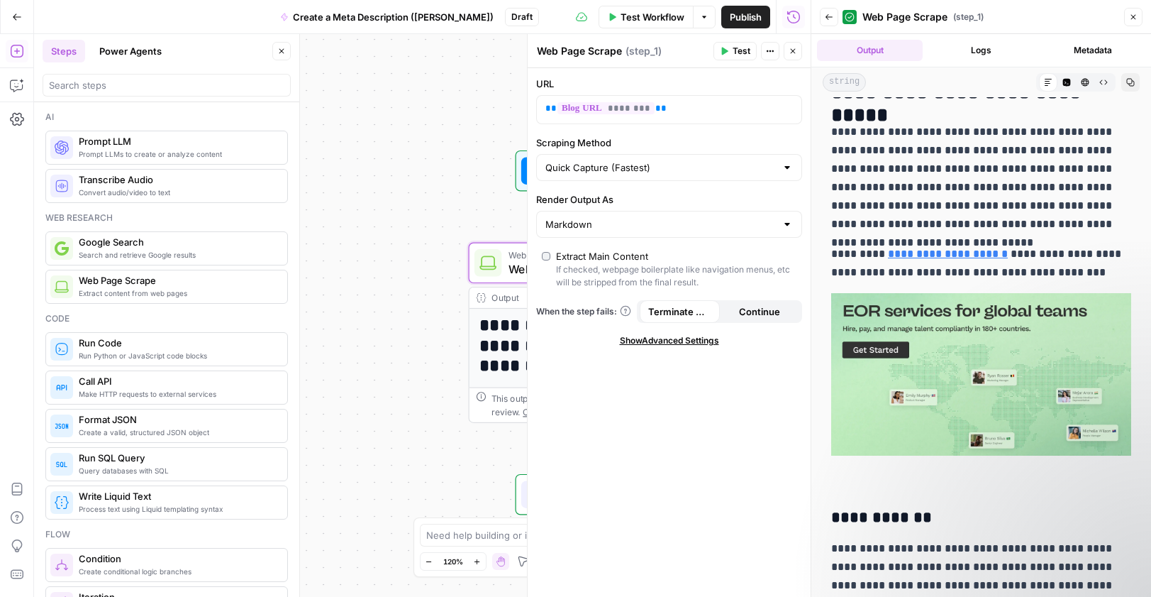
scroll to position [7149, 0]
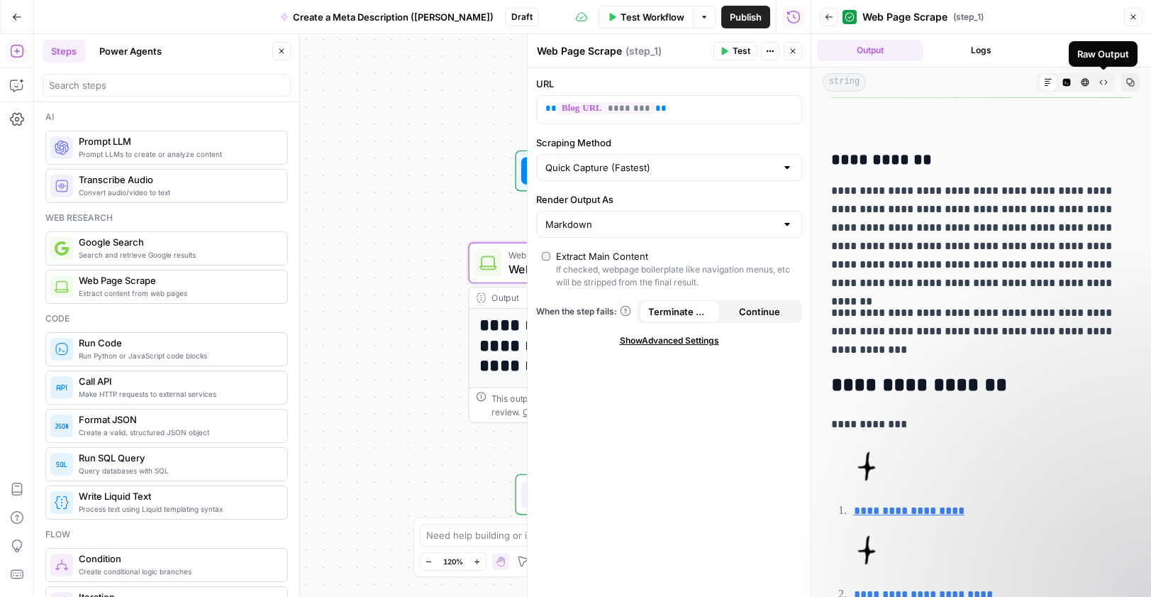
click at [1130, 18] on icon "button" at bounding box center [1133, 17] width 9 height 9
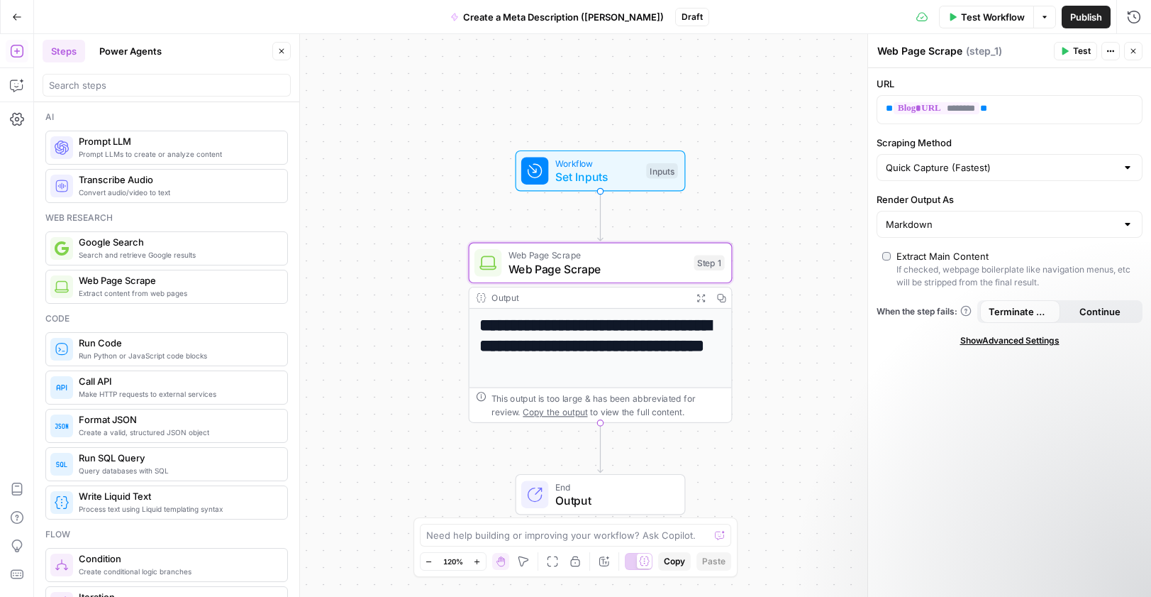
click at [654, 331] on h1 "**********" at bounding box center [601, 346] width 242 height 60
click at [698, 294] on icon "button" at bounding box center [701, 298] width 8 height 8
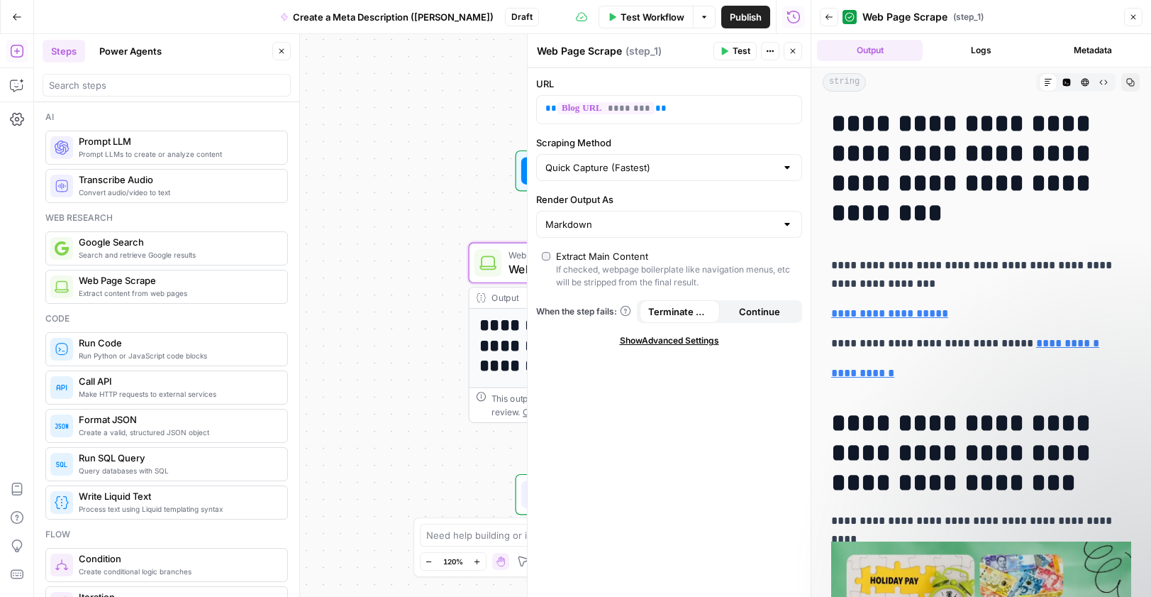
click at [998, 58] on button "Logs" at bounding box center [982, 50] width 106 height 21
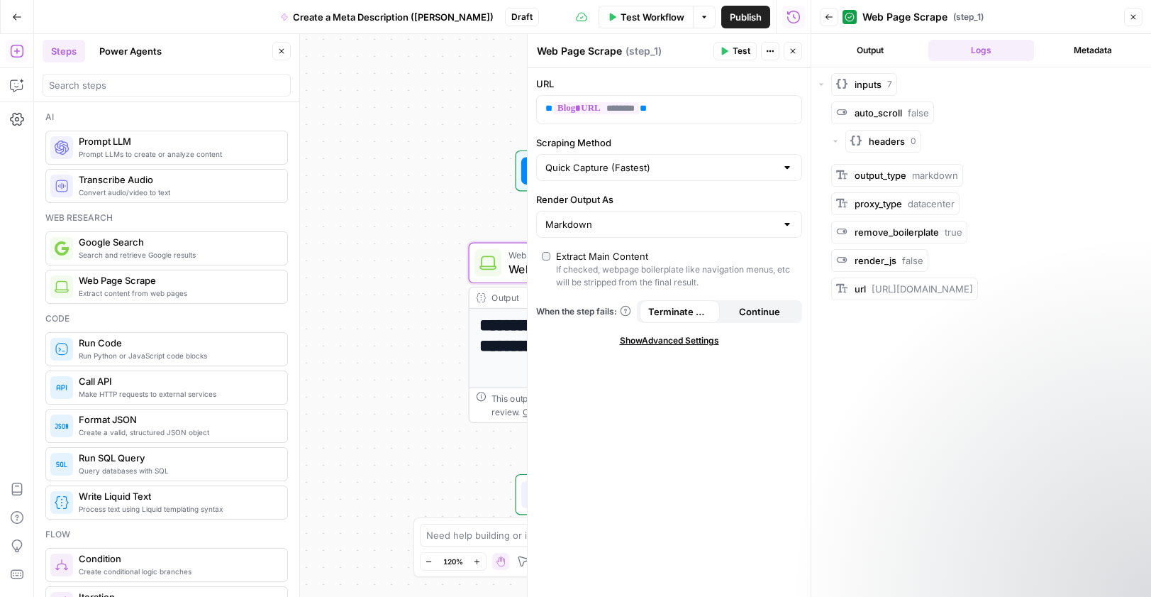
click at [1140, 18] on button "Close" at bounding box center [1133, 17] width 18 height 18
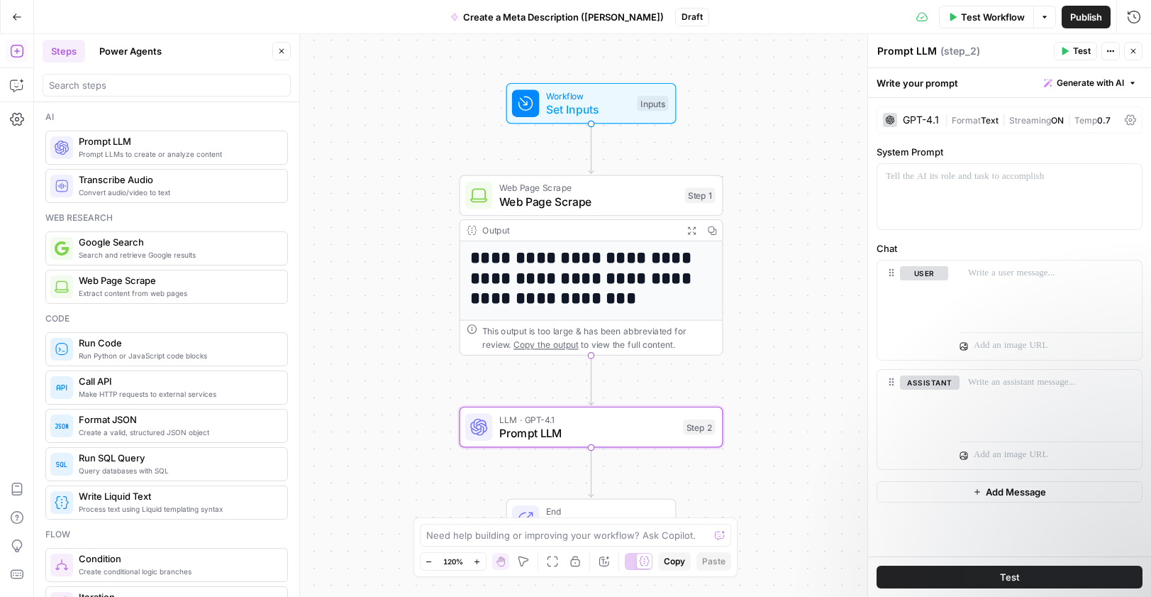
click at [911, 120] on div "GPT-4.1" at bounding box center [921, 120] width 36 height 10
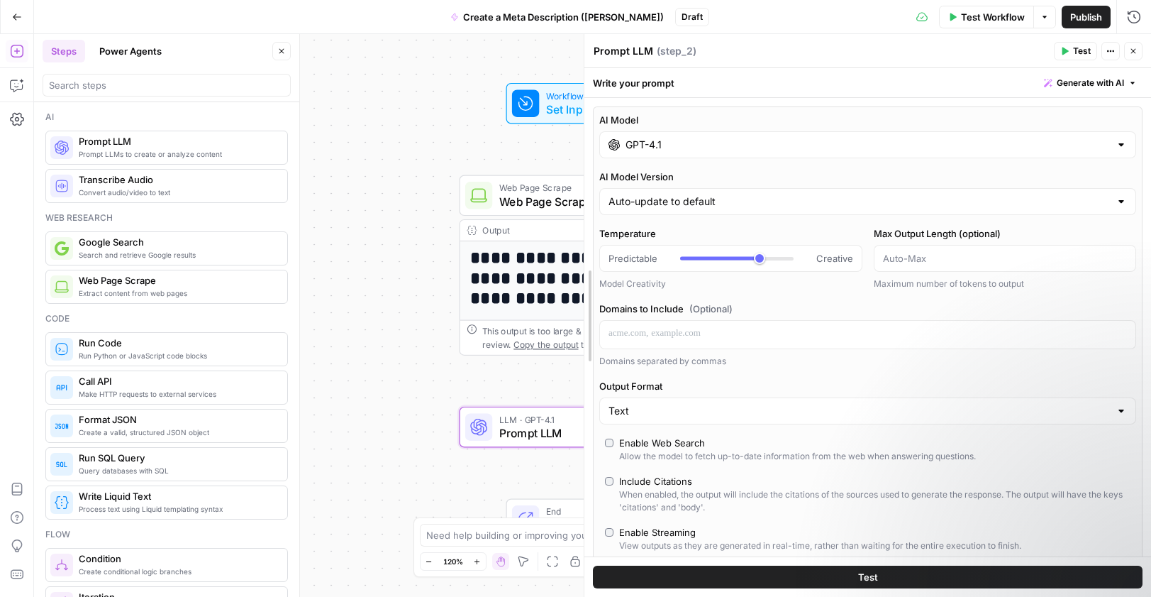
drag, startPoint x: 870, startPoint y: 230, endPoint x: 367, endPoint y: 264, distance: 504.8
click at [367, 264] on body "**********" at bounding box center [575, 298] width 1151 height 597
click at [902, 148] on input "GPT-4.1" at bounding box center [868, 145] width 485 height 14
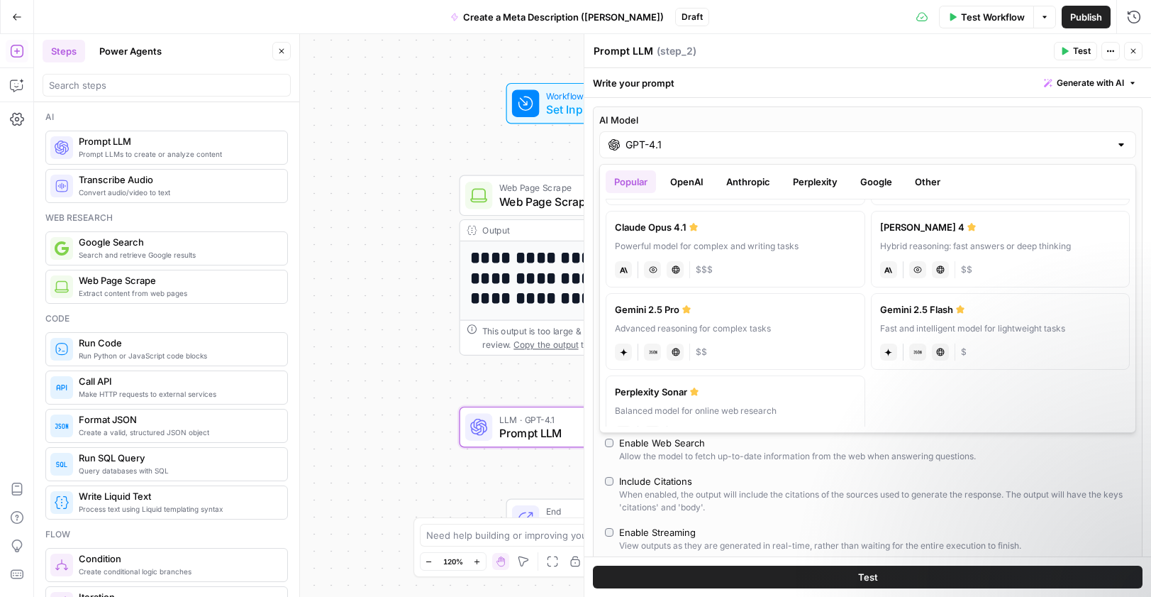
scroll to position [148, 0]
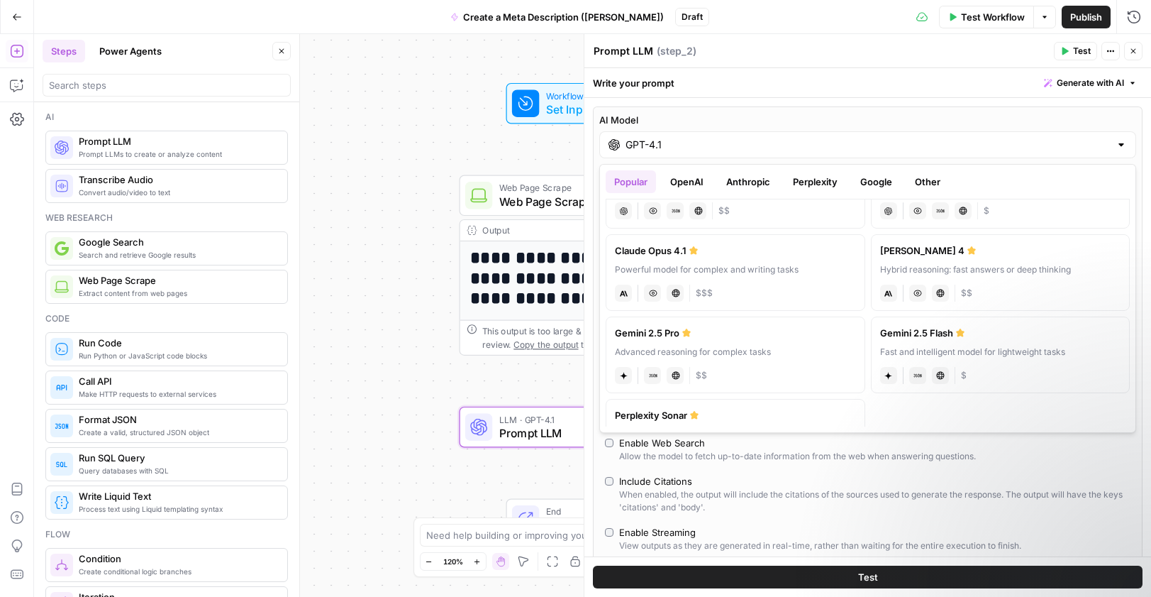
click at [1026, 282] on div "anthropic Vision Capabilities Live Web Research $$" at bounding box center [1000, 292] width 241 height 20
type input "[PERSON_NAME] 4"
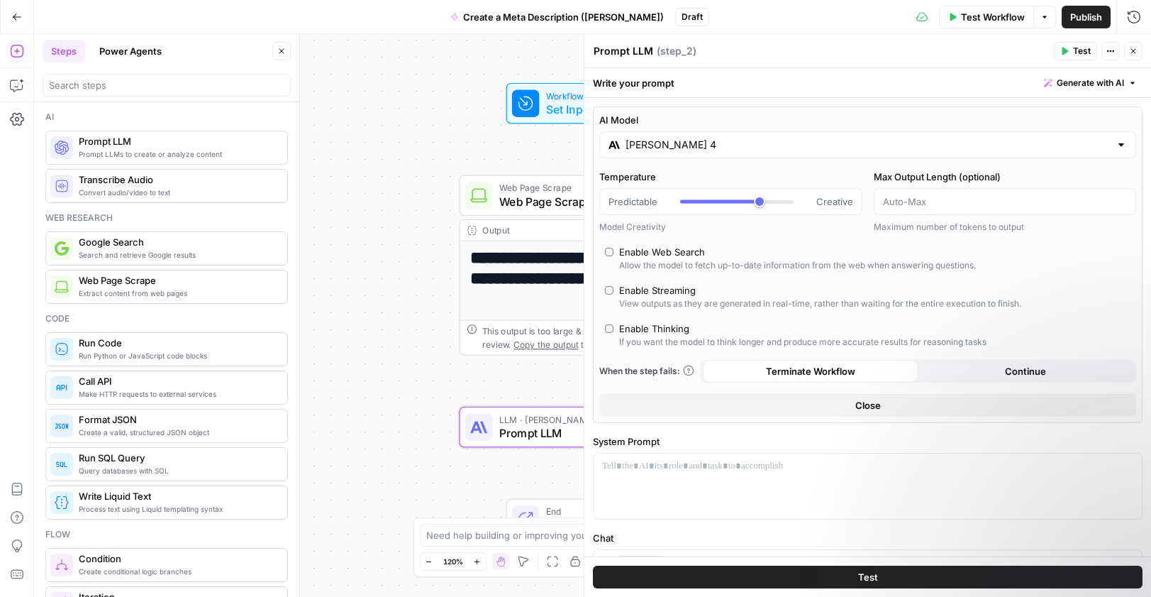
click at [860, 407] on span "Close" at bounding box center [869, 405] width 26 height 14
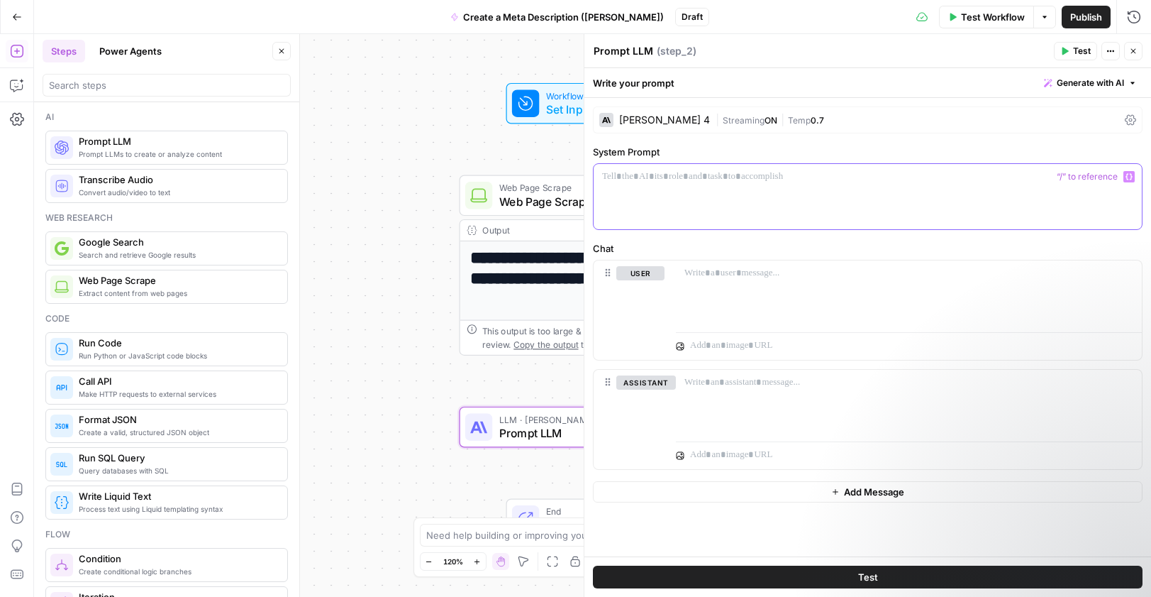
click at [849, 203] on div at bounding box center [868, 196] width 548 height 65
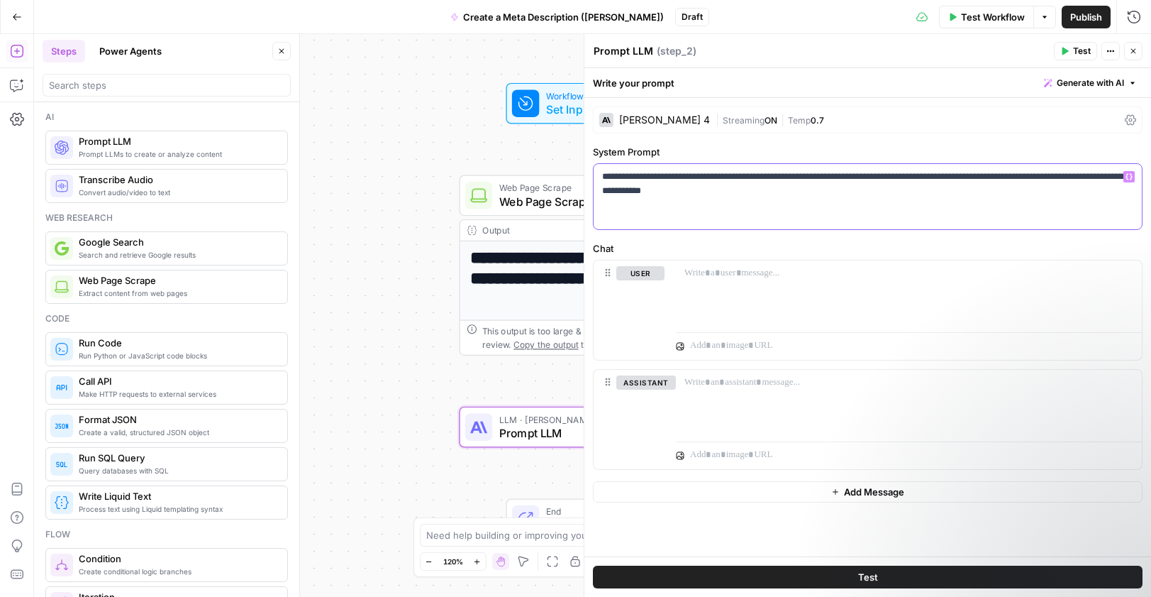
click at [750, 179] on p "**********" at bounding box center [867, 184] width 531 height 28
click at [826, 197] on p "**********" at bounding box center [867, 184] width 531 height 28
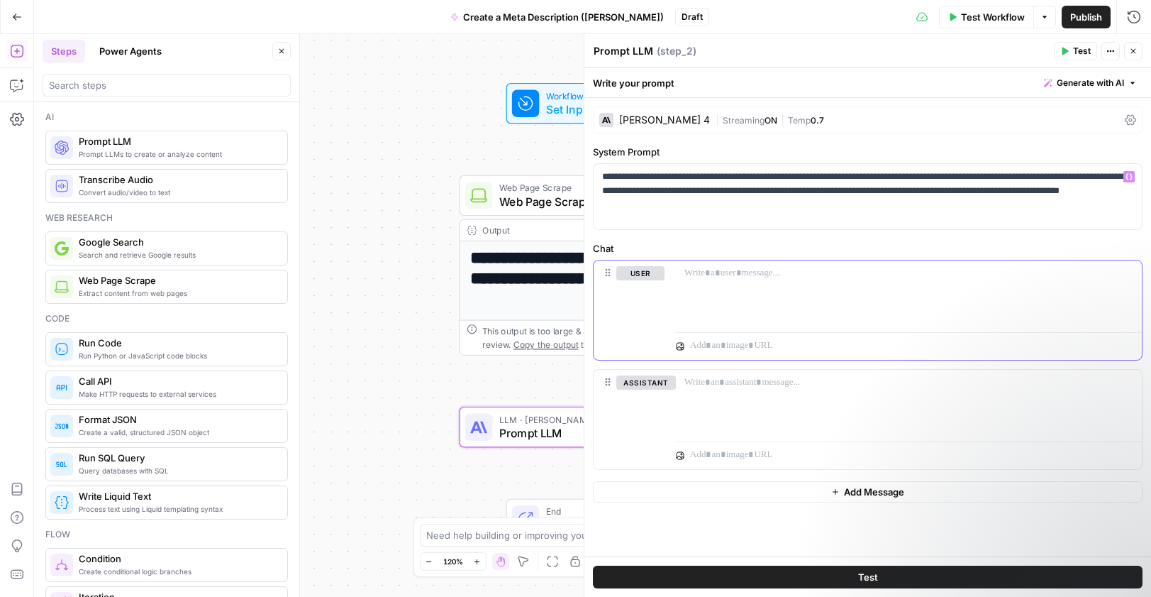
click at [825, 285] on div at bounding box center [909, 292] width 466 height 65
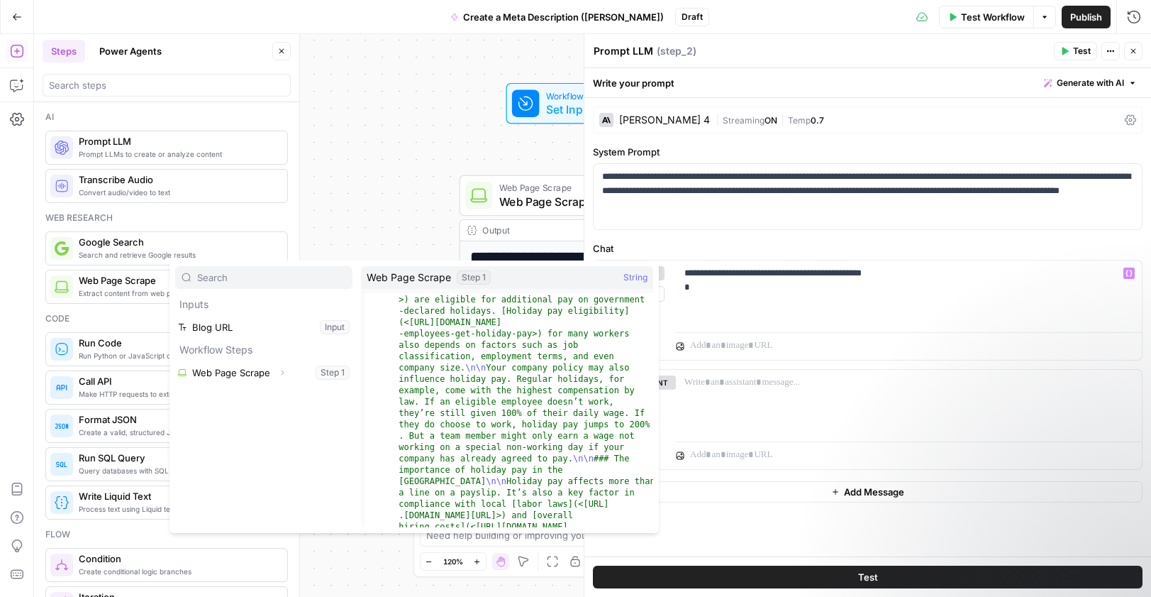
scroll to position [578, 0]
click at [299, 373] on button "Select variable Web Page Scrape" at bounding box center [263, 372] width 177 height 23
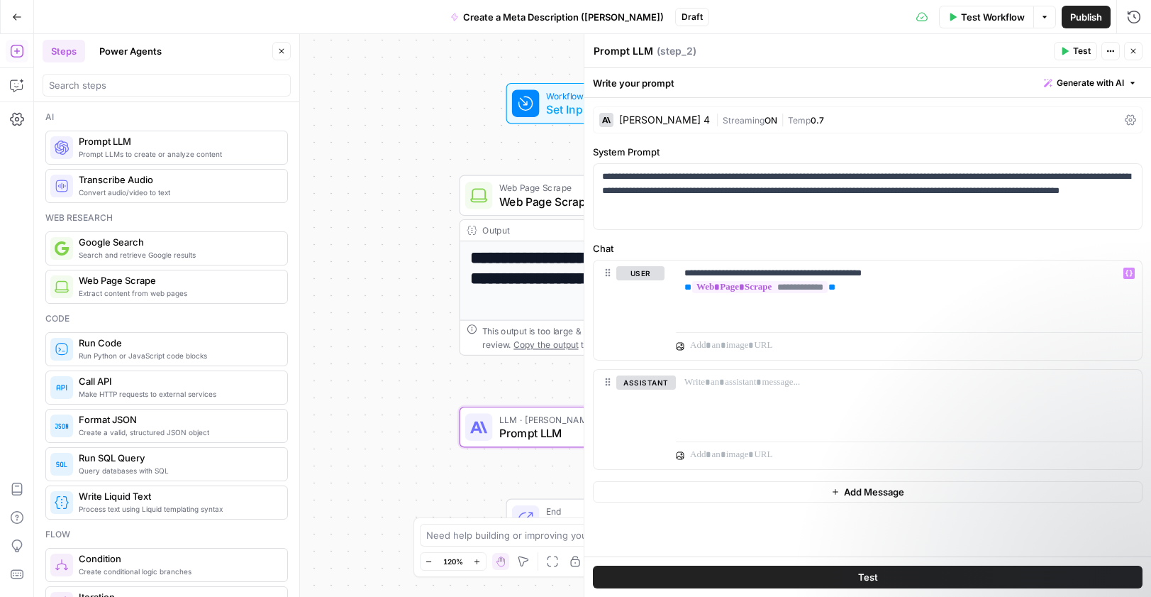
click at [1075, 55] on span "Test" at bounding box center [1082, 51] width 18 height 13
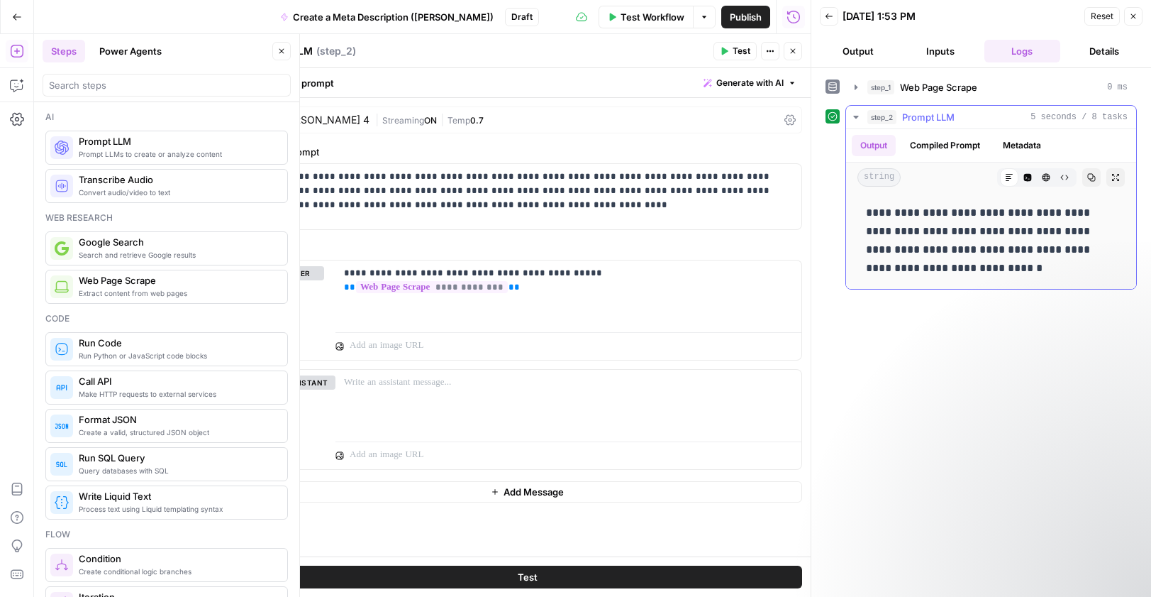
click at [1038, 147] on button "Metadata" at bounding box center [1022, 145] width 55 height 21
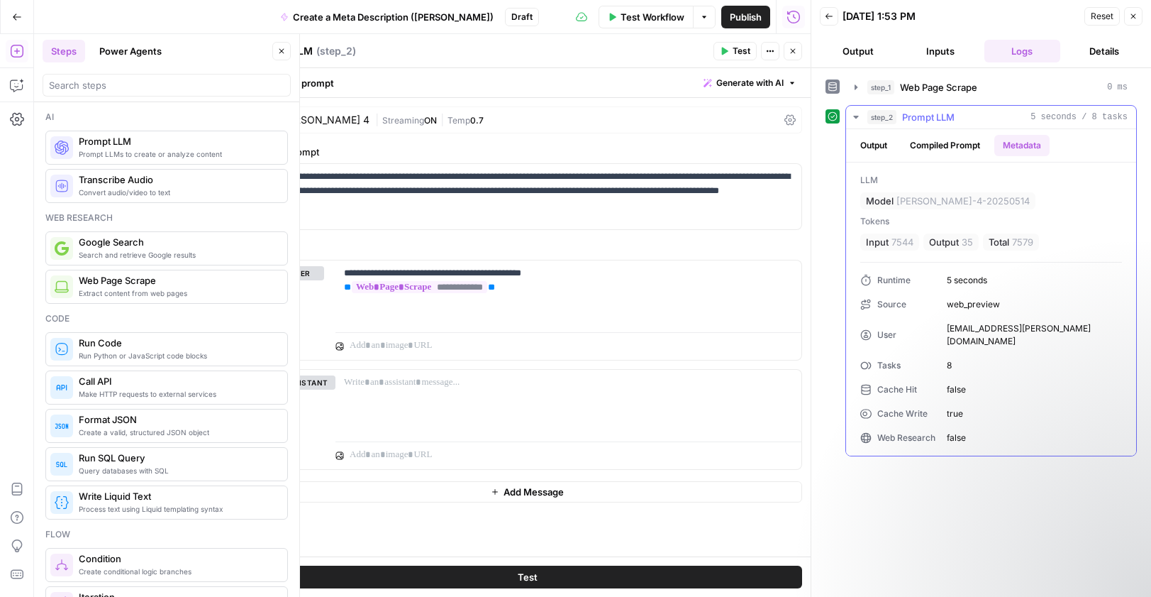
click at [870, 144] on button "Output" at bounding box center [874, 145] width 44 height 21
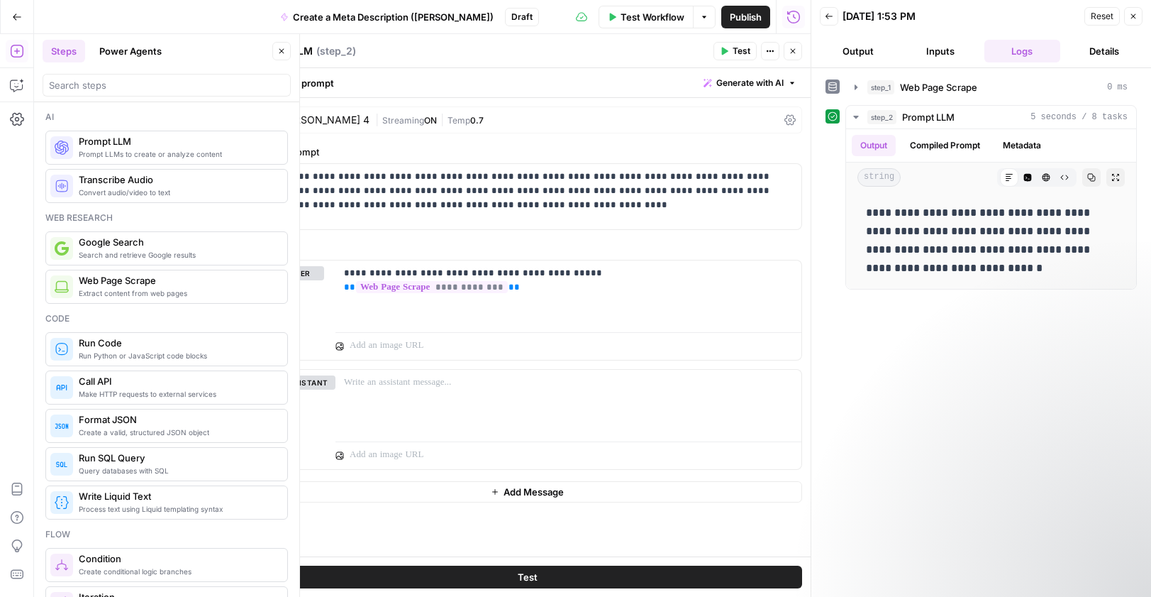
click at [734, 51] on span "Test" at bounding box center [742, 51] width 18 height 13
click at [1133, 18] on icon "button" at bounding box center [1133, 16] width 9 height 9
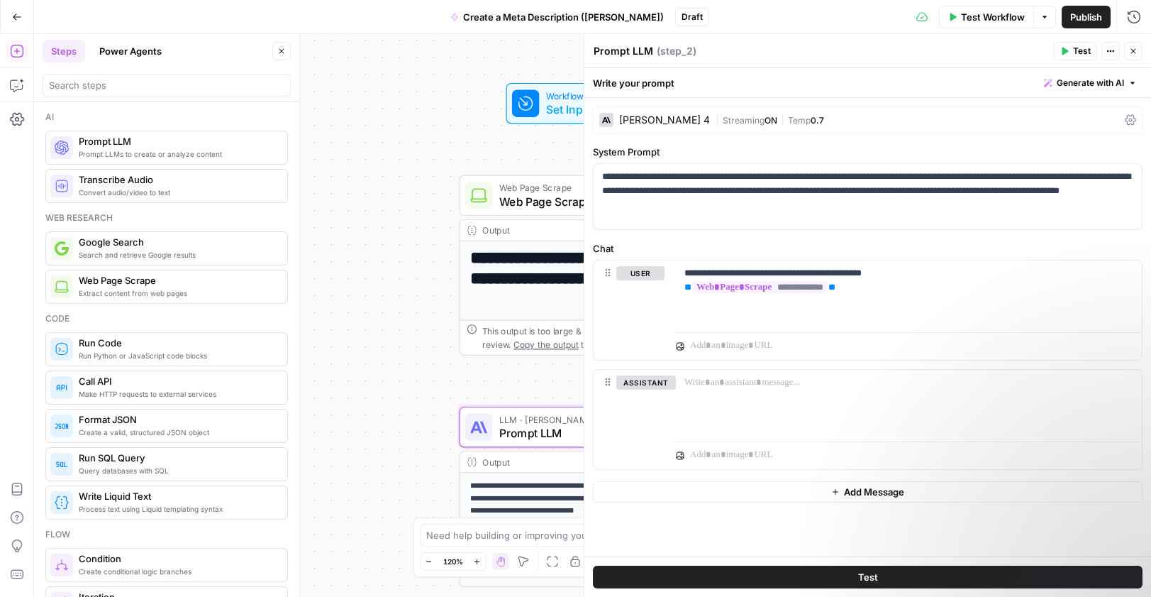
click at [1133, 51] on icon "button" at bounding box center [1133, 51] width 5 height 5
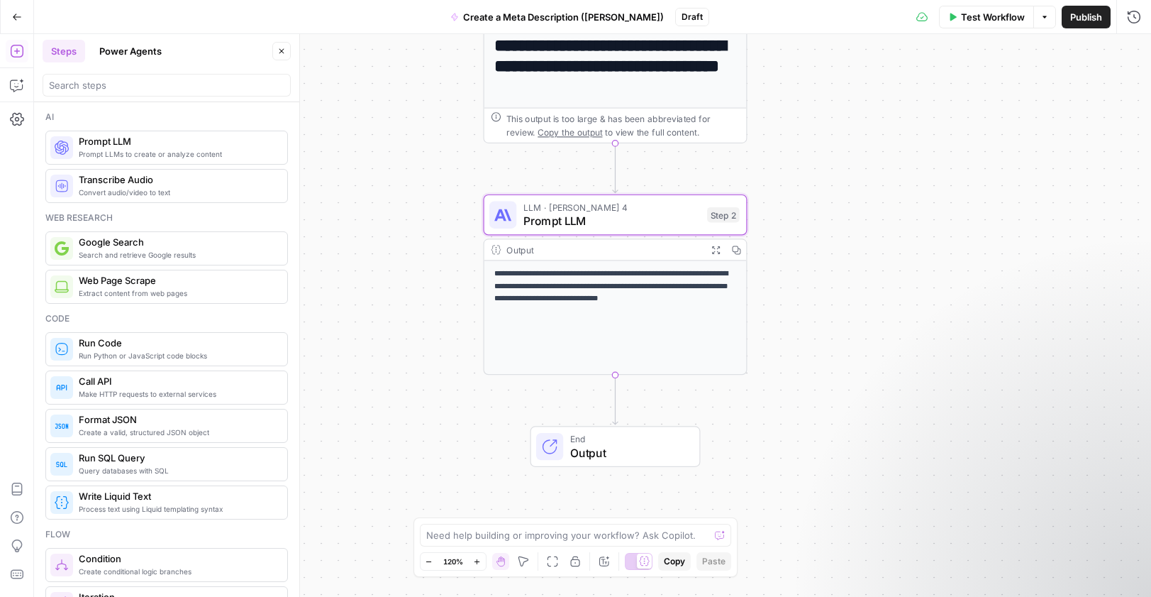
drag, startPoint x: 893, startPoint y: 336, endPoint x: 917, endPoint y: 121, distance: 217.0
click at [917, 121] on div "**********" at bounding box center [592, 315] width 1117 height 563
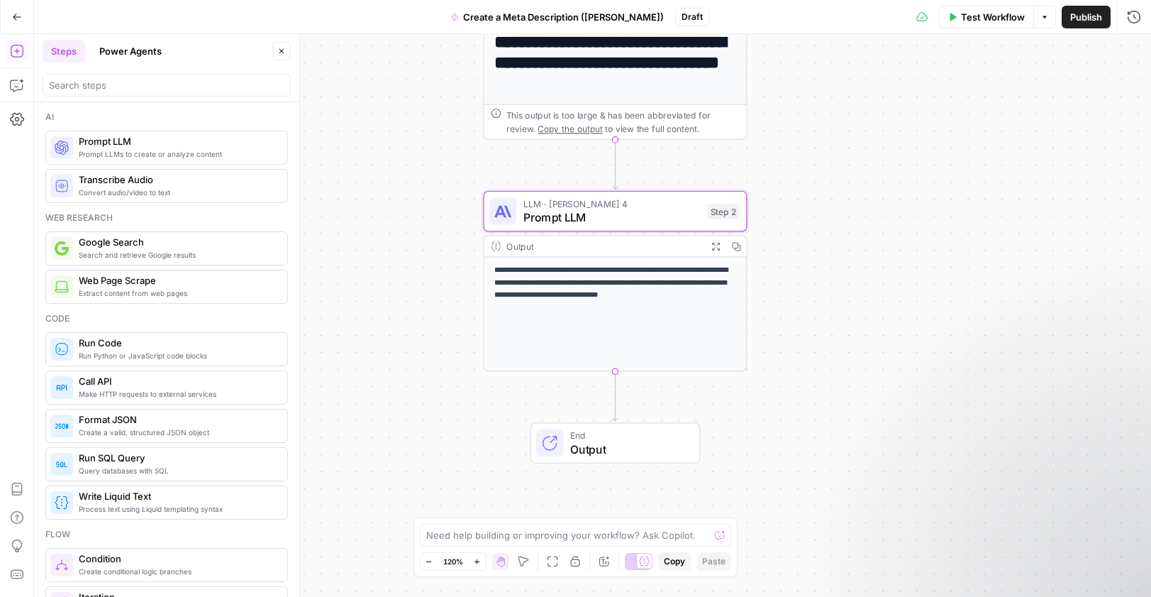
click at [624, 443] on span "Output" at bounding box center [628, 449] width 116 height 17
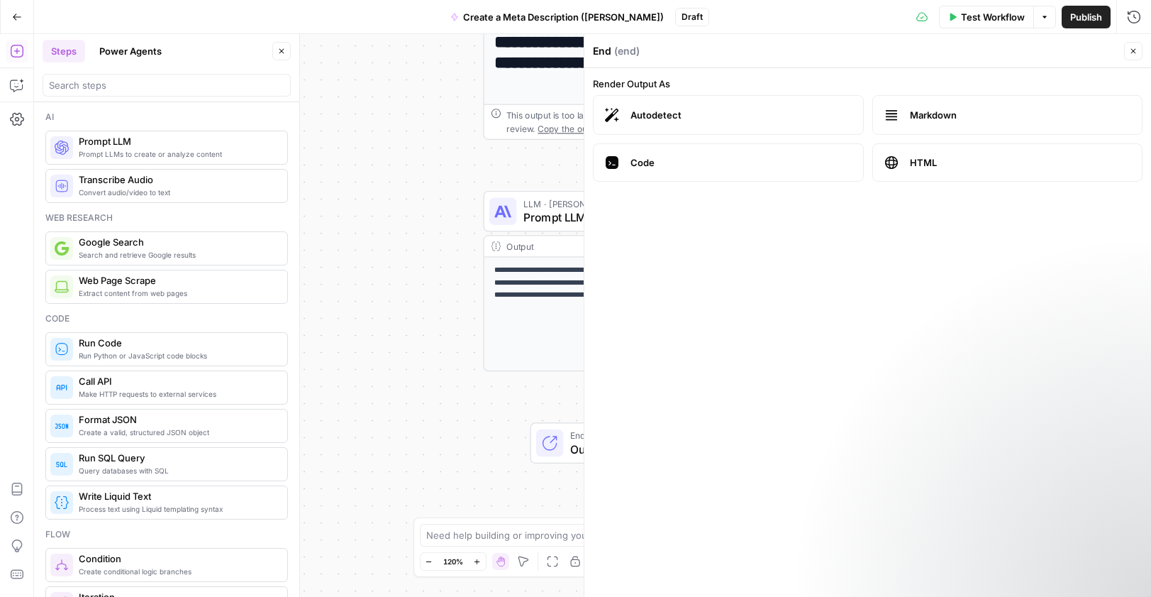
click at [1134, 51] on icon "button" at bounding box center [1133, 51] width 9 height 9
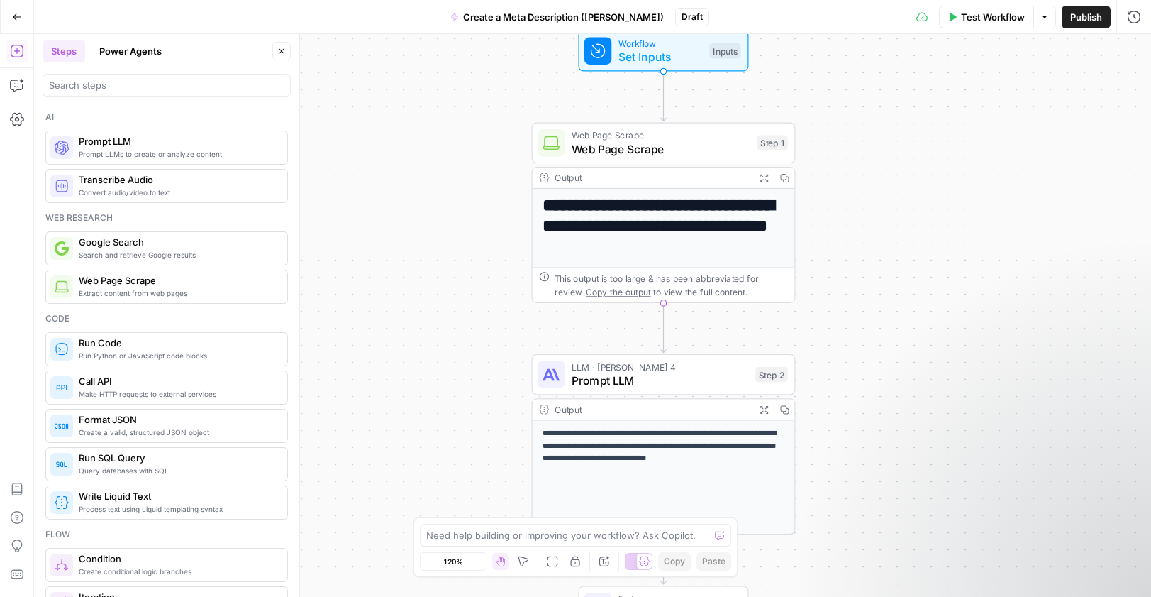
drag, startPoint x: 798, startPoint y: 275, endPoint x: 846, endPoint y: 438, distance: 170.1
click at [846, 438] on div "**********" at bounding box center [592, 315] width 1117 height 563
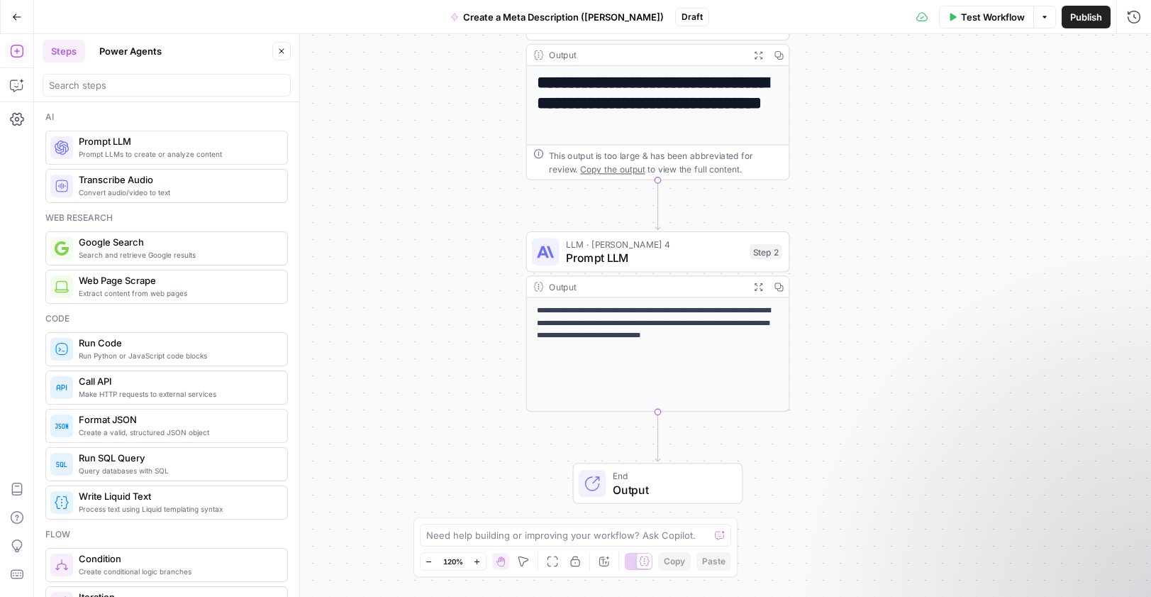
drag, startPoint x: 846, startPoint y: 438, endPoint x: 841, endPoint y: 314, distance: 124.3
click at [841, 315] on div "**********" at bounding box center [592, 315] width 1117 height 563
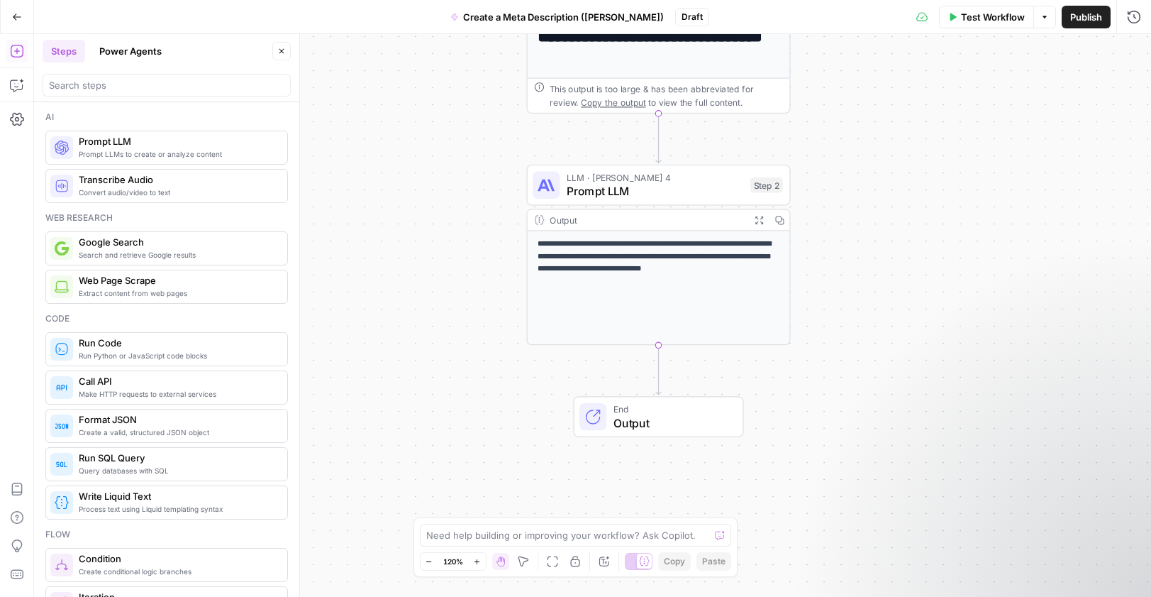
drag, startPoint x: 841, startPoint y: 314, endPoint x: 841, endPoint y: 239, distance: 75.2
click at [841, 239] on div "**********" at bounding box center [592, 315] width 1117 height 563
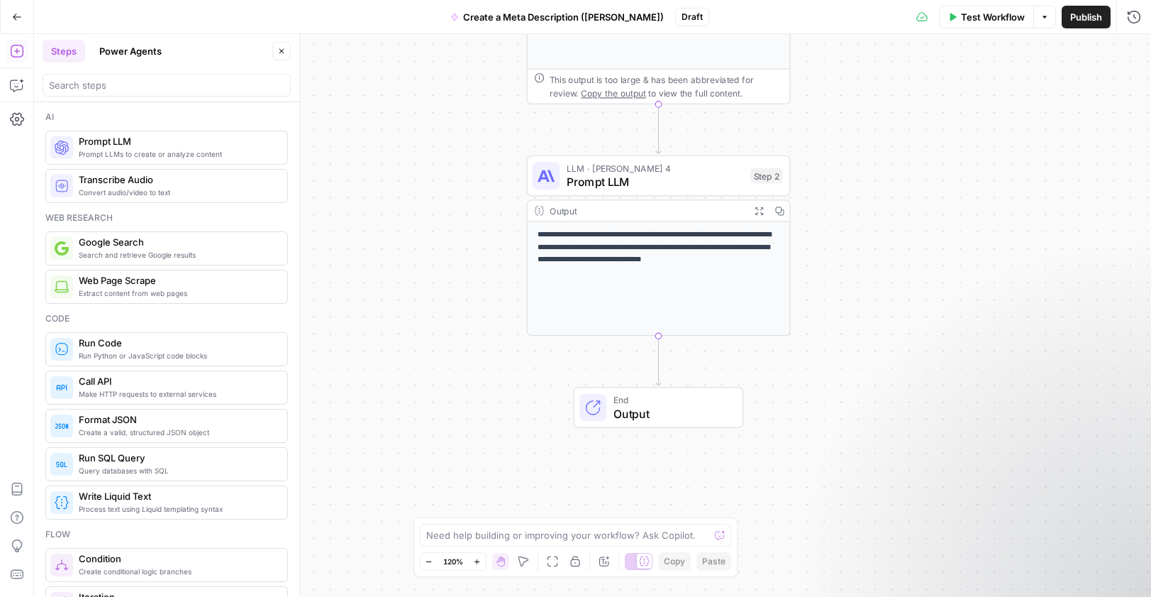
click at [964, 19] on span "Test Workflow" at bounding box center [993, 17] width 64 height 14
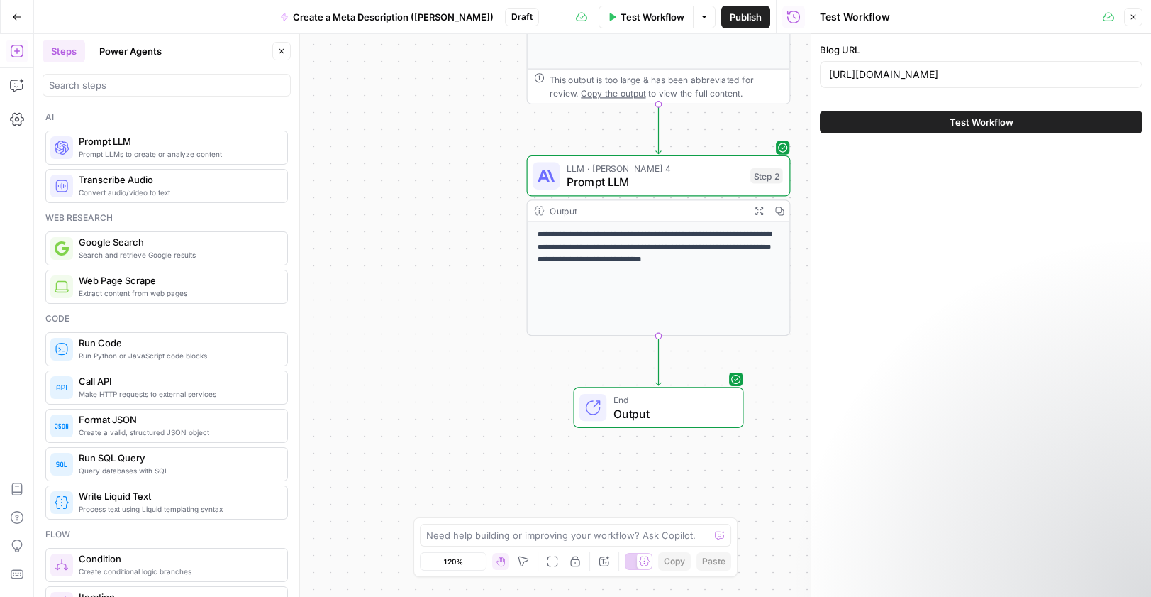
click at [967, 126] on span "Test Workflow" at bounding box center [982, 122] width 64 height 14
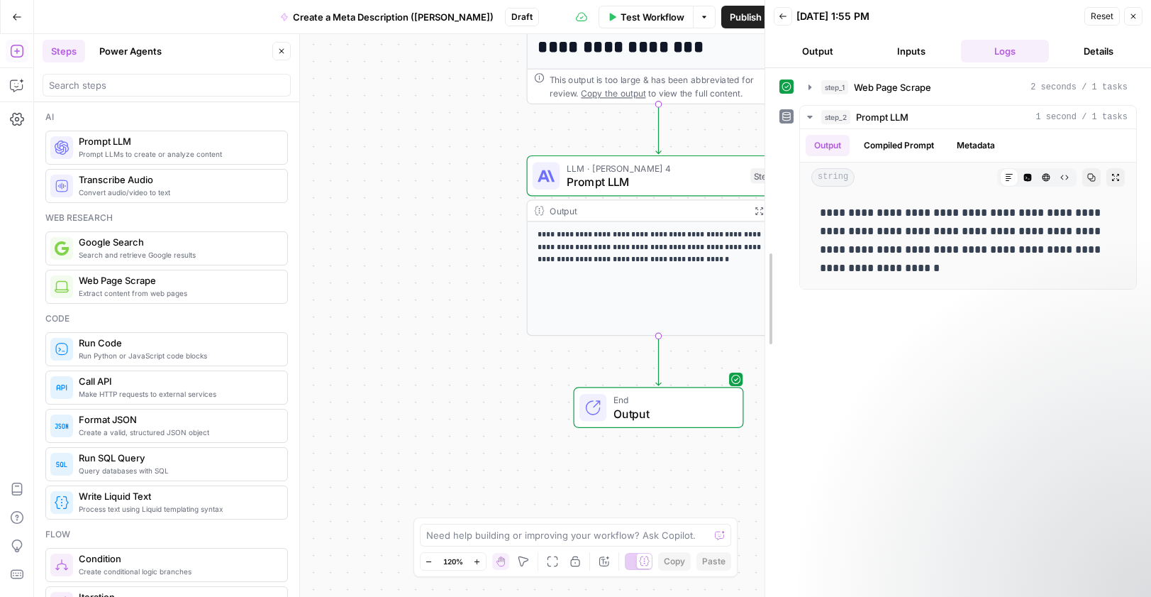
drag, startPoint x: 811, startPoint y: 222, endPoint x: 765, endPoint y: 258, distance: 57.6
click at [1134, 16] on icon "button" at bounding box center [1133, 16] width 9 height 9
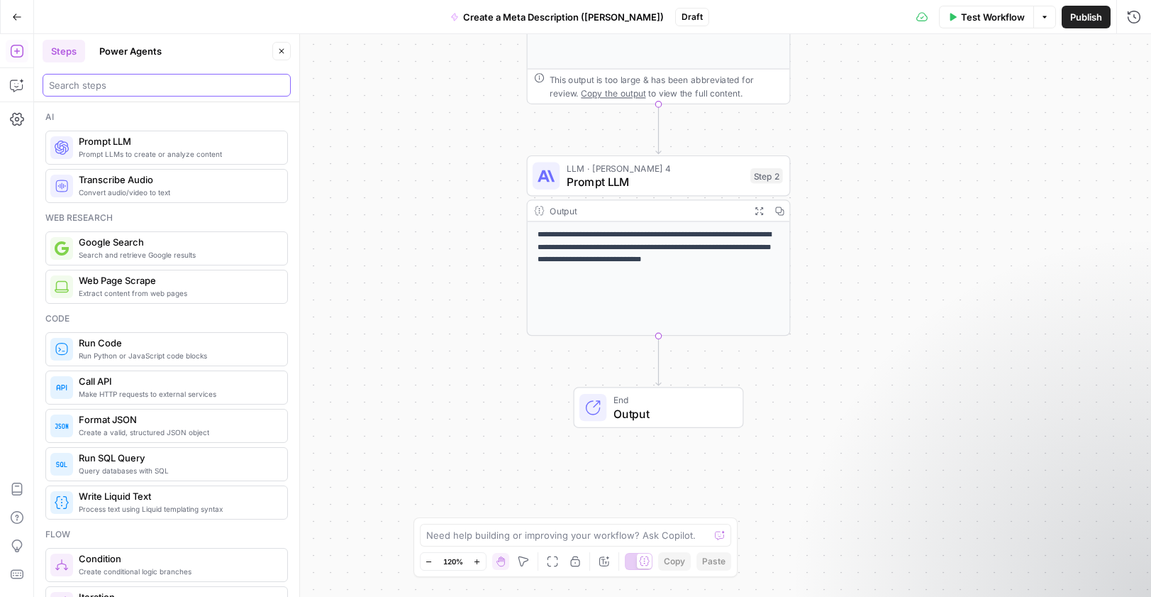
click at [189, 88] on input "search" at bounding box center [167, 85] width 236 height 14
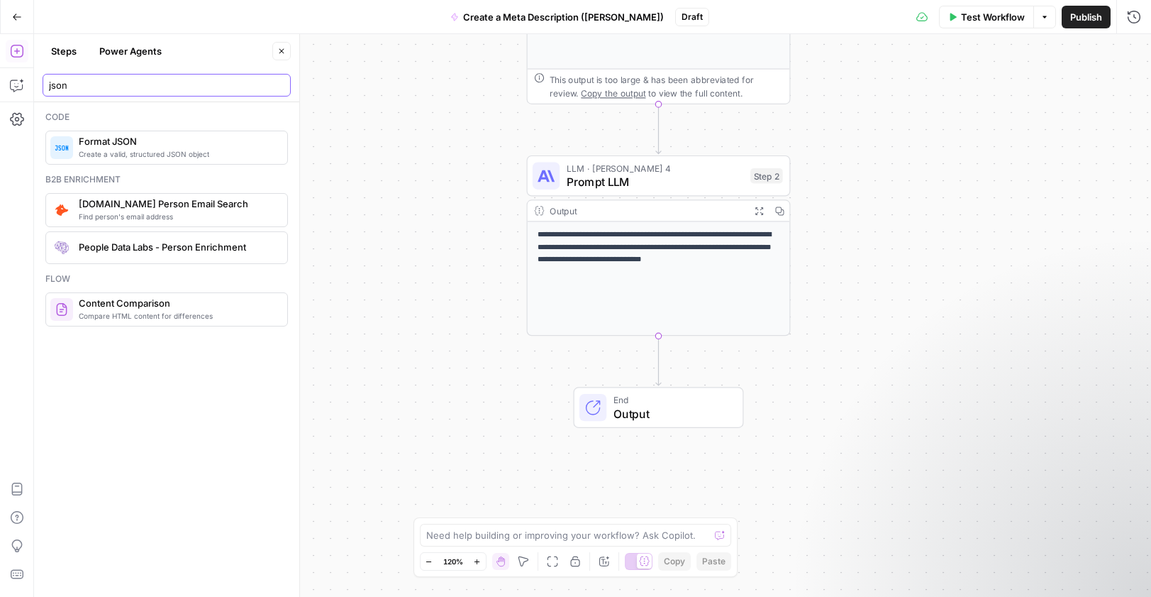
type input "json"
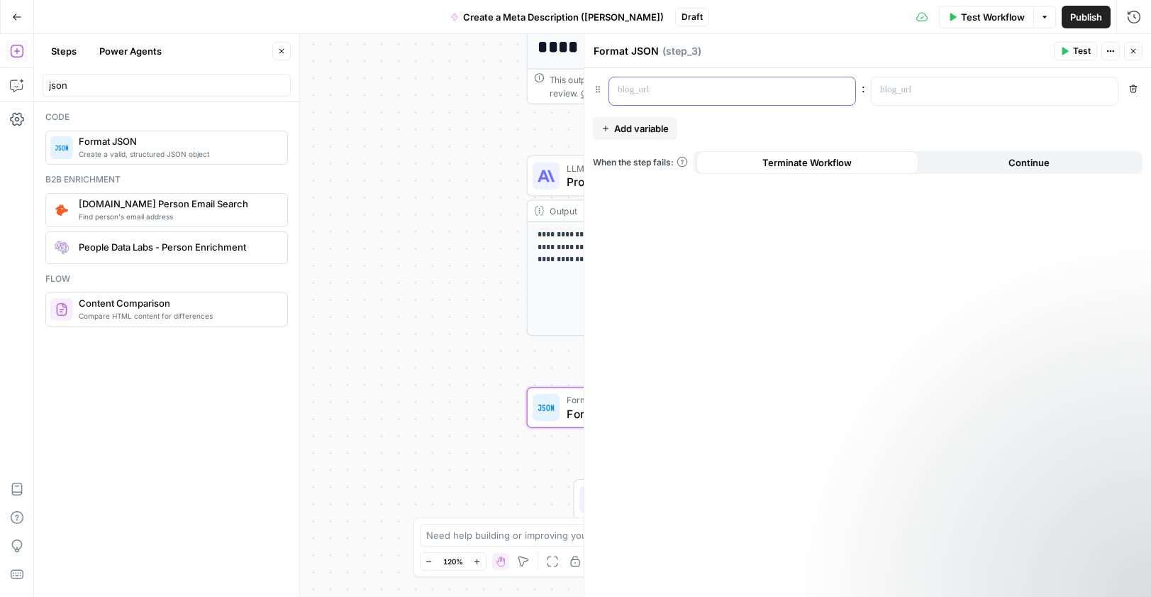
click at [651, 95] on p at bounding box center [721, 90] width 206 height 14
click at [929, 91] on p at bounding box center [983, 90] width 206 height 14
click at [770, 91] on p at bounding box center [721, 90] width 206 height 14
click at [931, 87] on p at bounding box center [983, 90] width 206 height 14
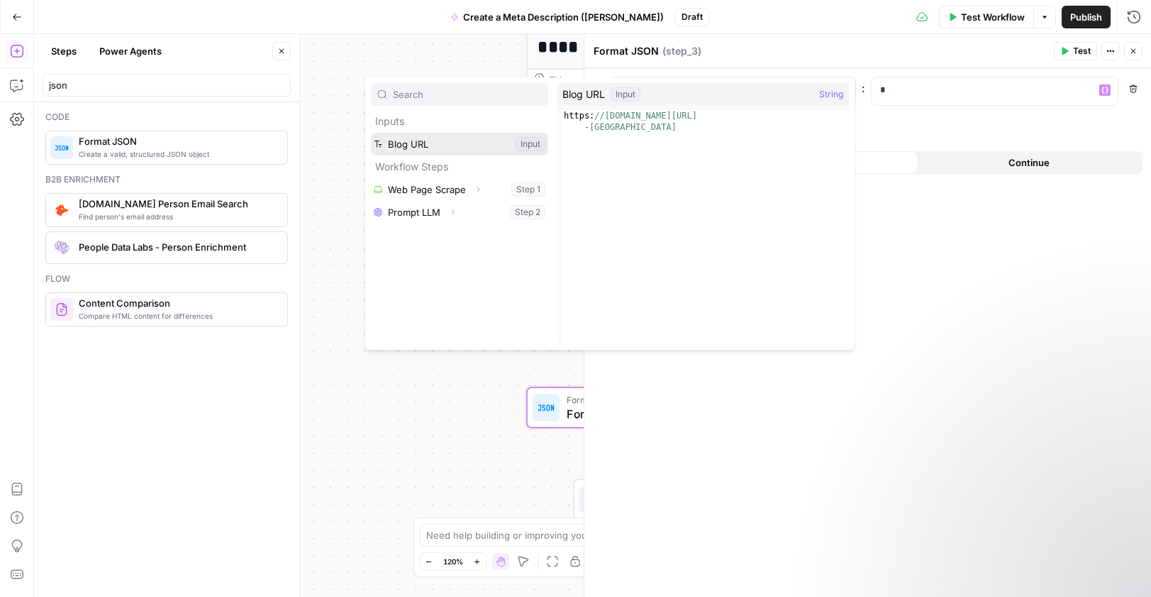
click at [452, 148] on button "Select variable Blog URL" at bounding box center [459, 144] width 177 height 23
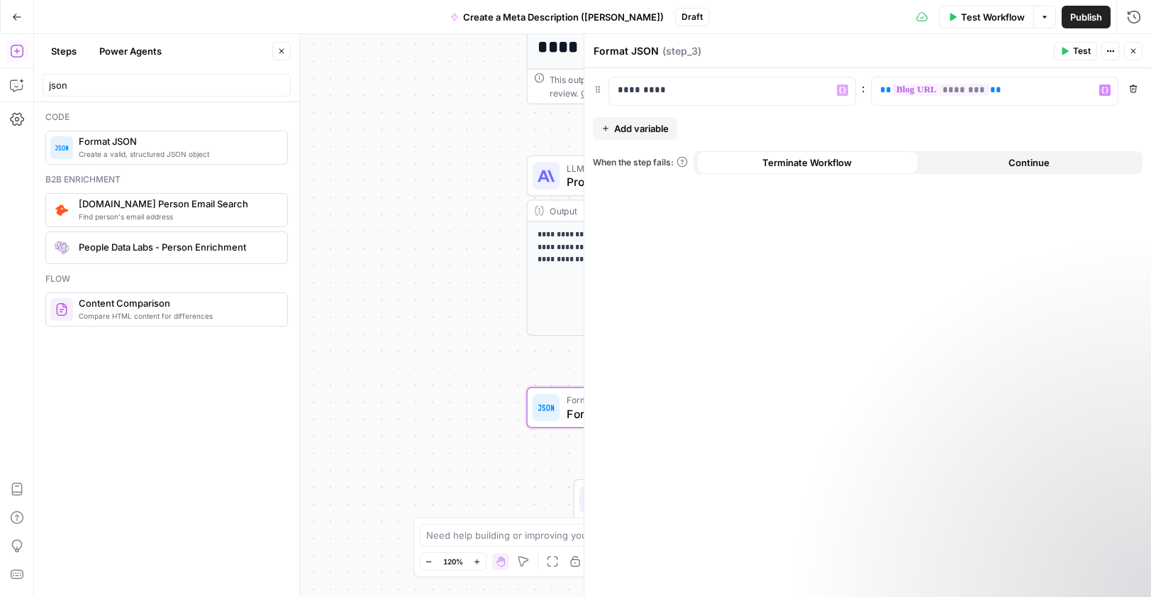
click at [636, 131] on span "Add variable" at bounding box center [641, 128] width 55 height 14
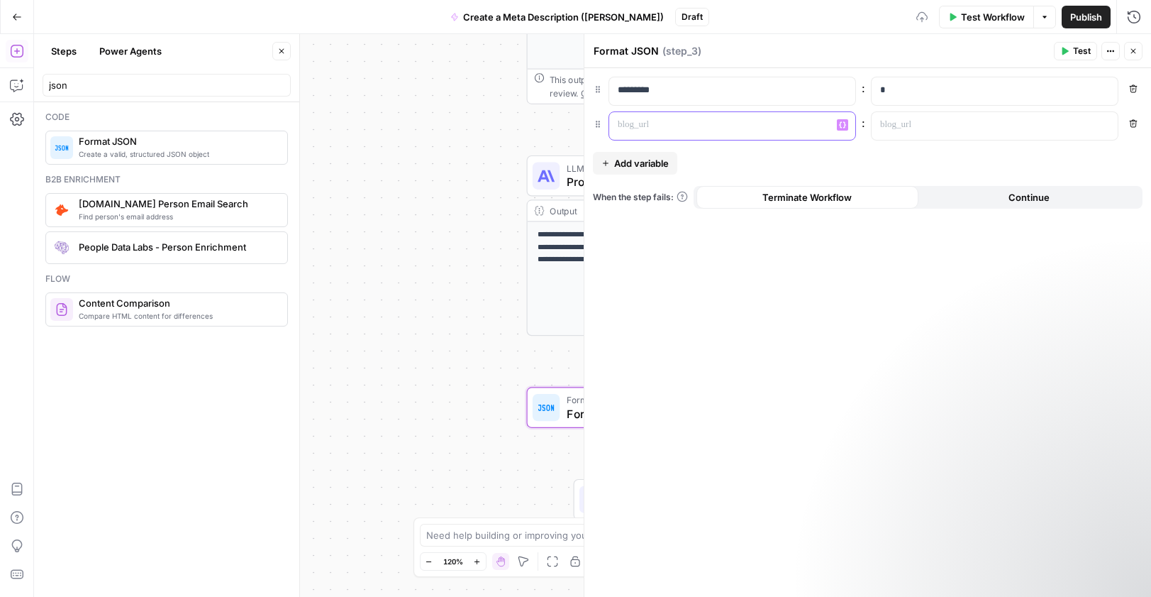
click at [653, 128] on p at bounding box center [721, 125] width 206 height 14
click at [901, 132] on div at bounding box center [983, 126] width 223 height 28
click at [903, 96] on p "*" at bounding box center [994, 90] width 229 height 14
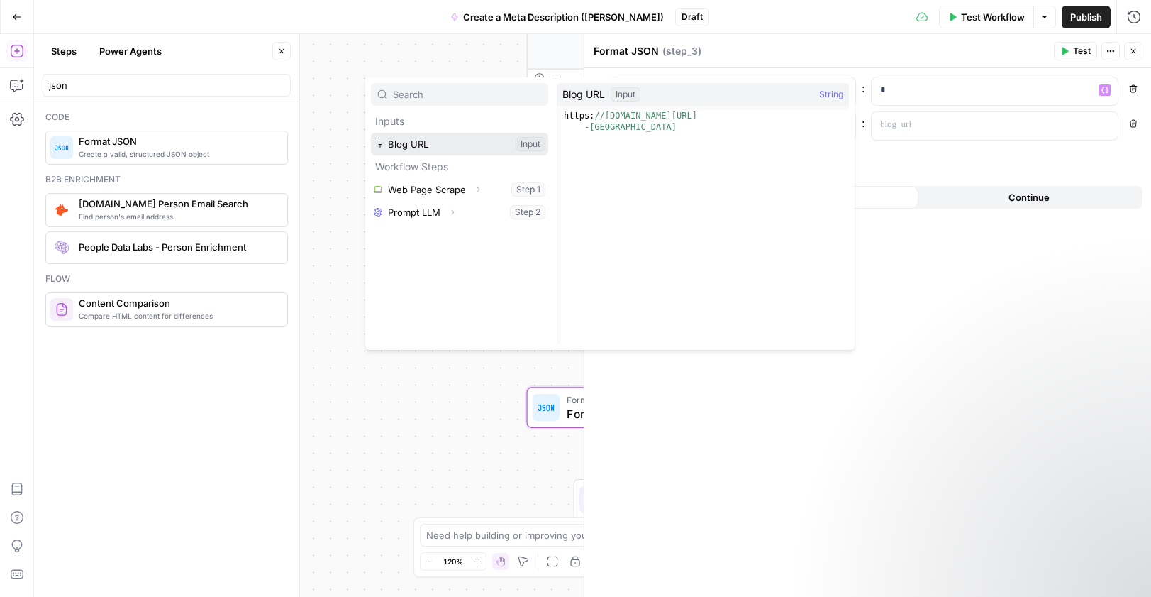
click at [499, 147] on button "Select variable Blog URL" at bounding box center [459, 144] width 177 height 23
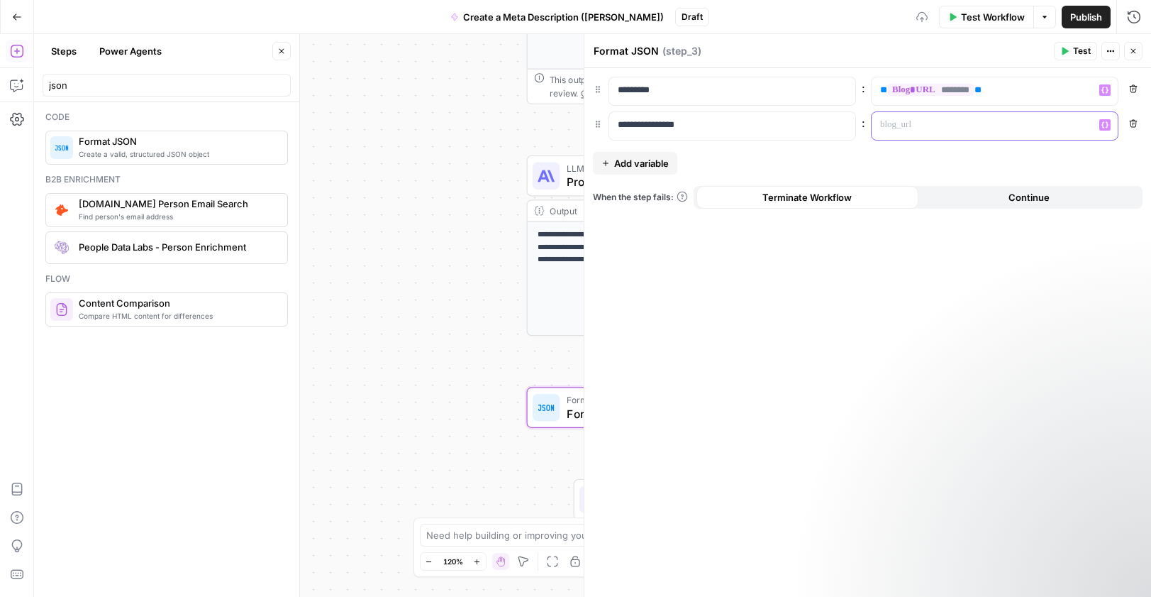
click at [1012, 133] on div at bounding box center [983, 126] width 223 height 28
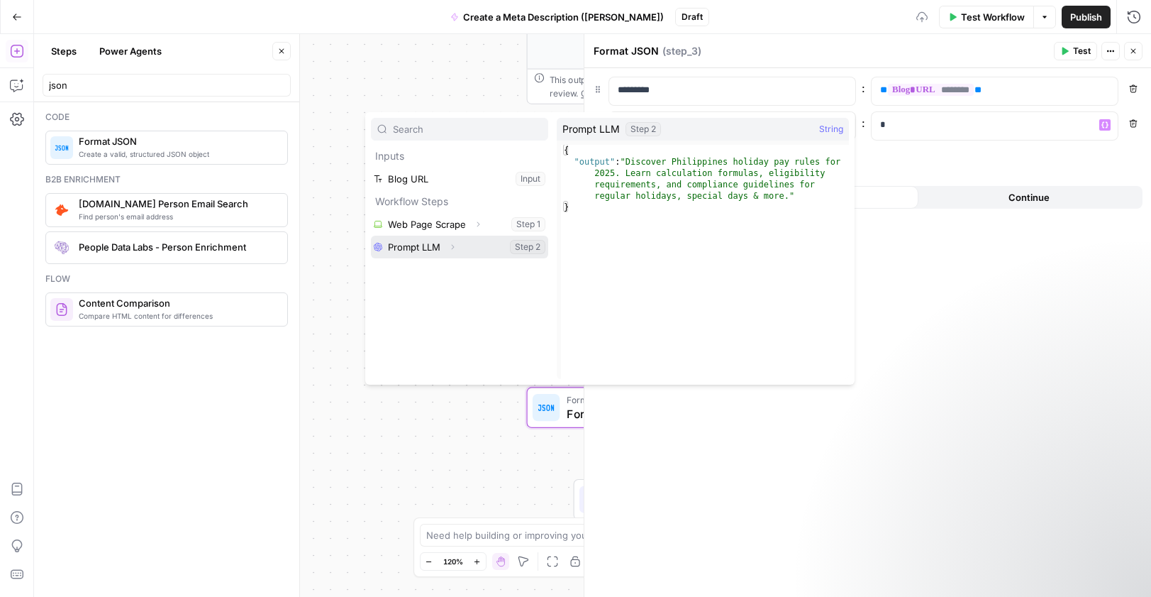
click at [483, 250] on button "Select variable Prompt LLM" at bounding box center [459, 247] width 177 height 23
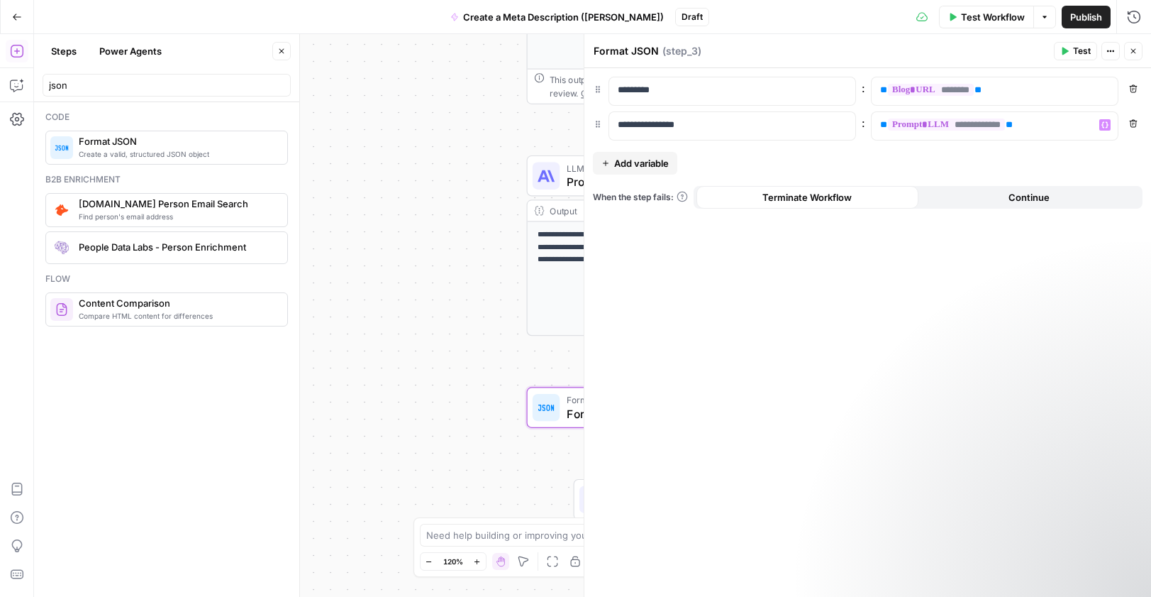
click at [1134, 52] on icon "button" at bounding box center [1133, 51] width 9 height 9
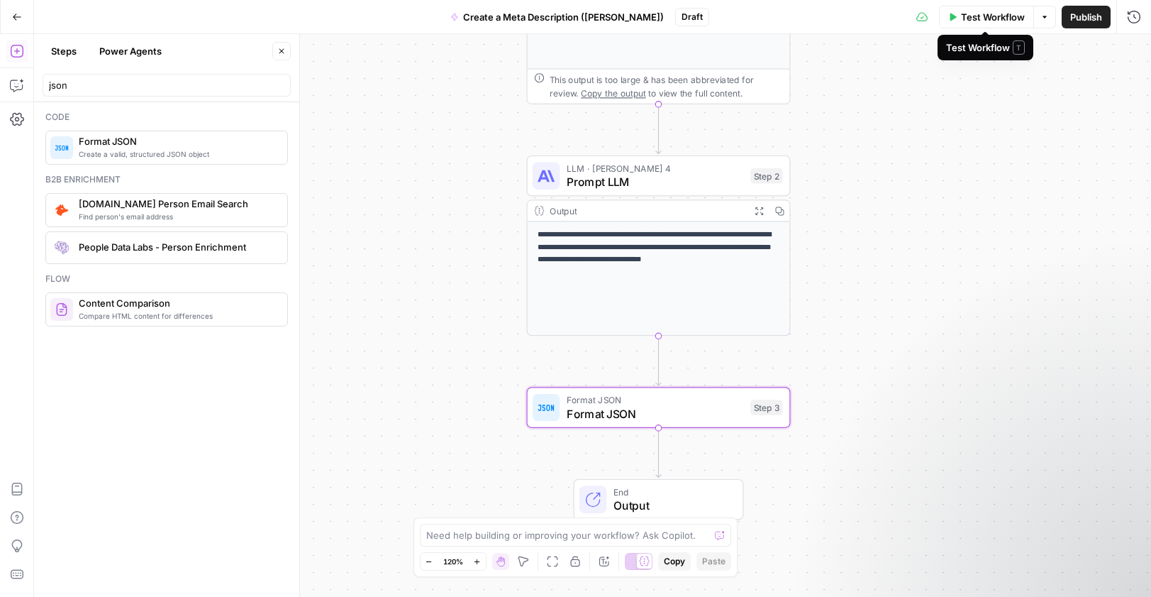
click at [983, 19] on span "Test Workflow" at bounding box center [993, 17] width 64 height 14
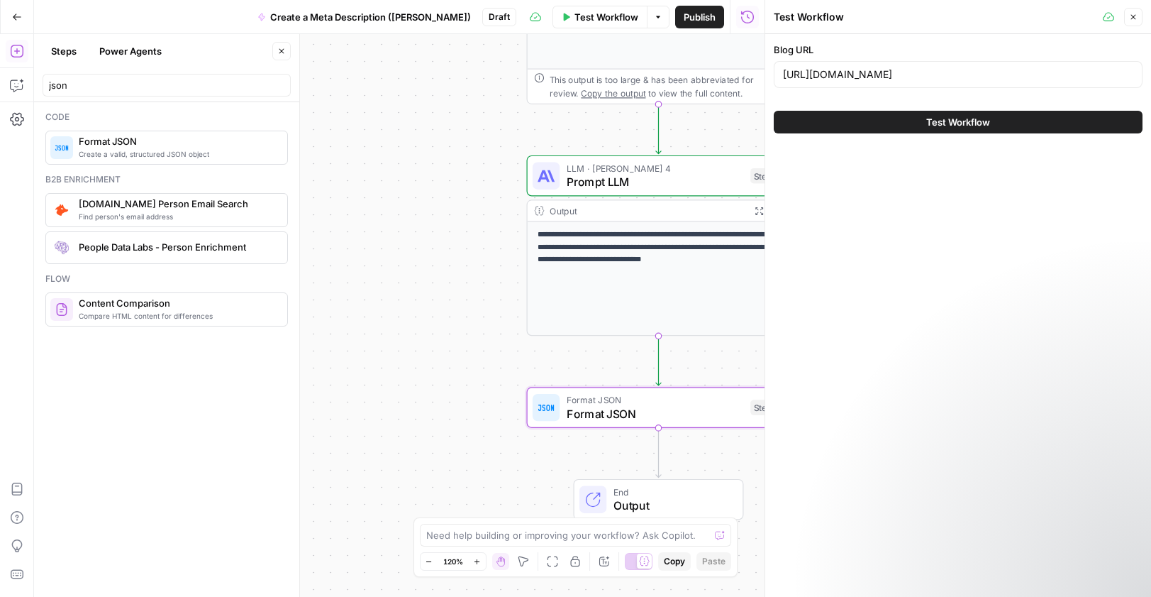
click at [946, 123] on span "Test Workflow" at bounding box center [958, 122] width 64 height 14
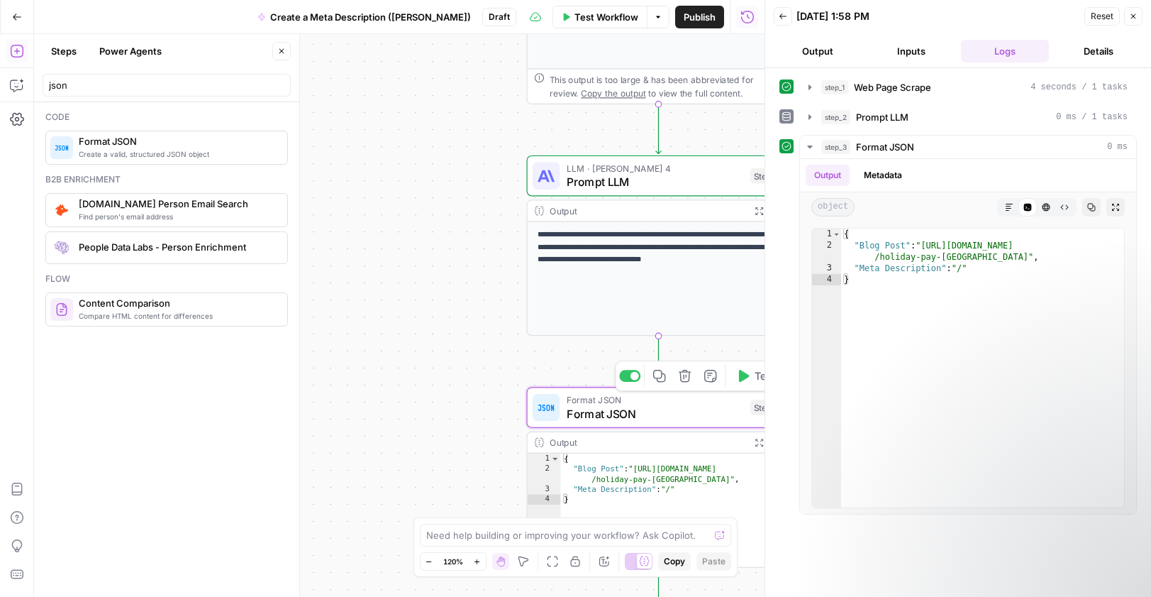
click at [687, 419] on span "Format JSON" at bounding box center [655, 413] width 177 height 17
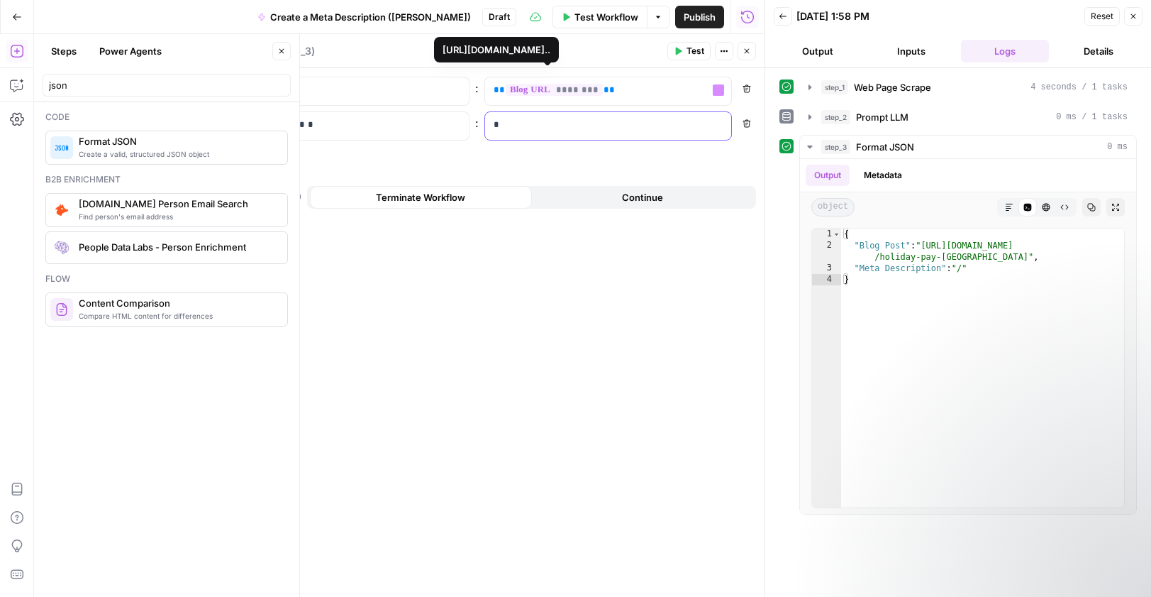
click at [559, 125] on p "*" at bounding box center [608, 125] width 229 height 14
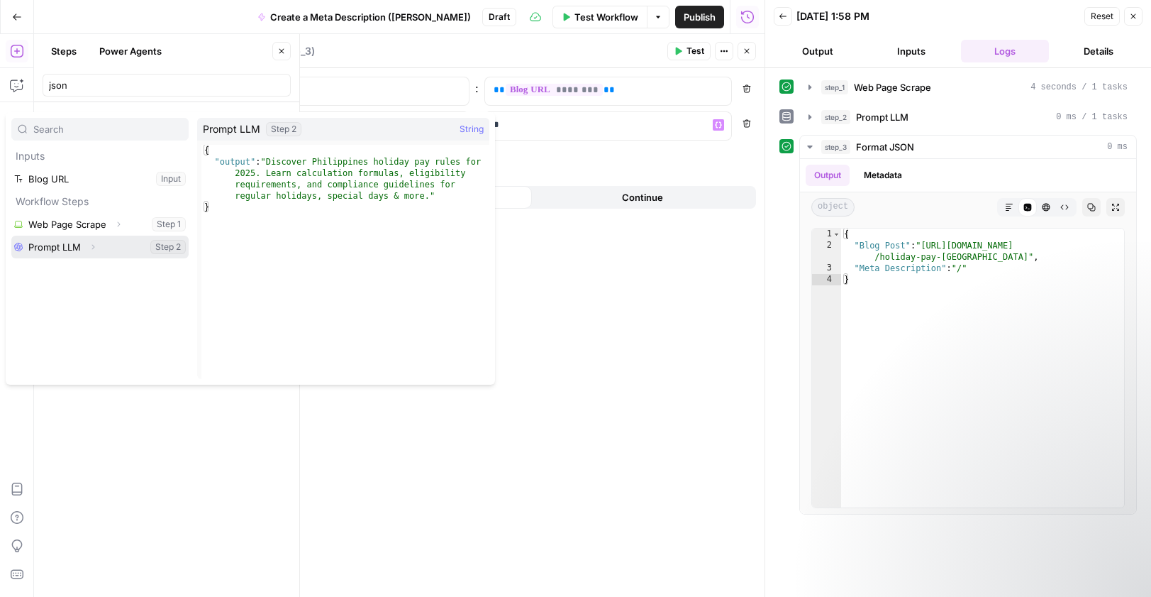
click at [113, 248] on button "Select variable Prompt LLM" at bounding box center [99, 247] width 177 height 23
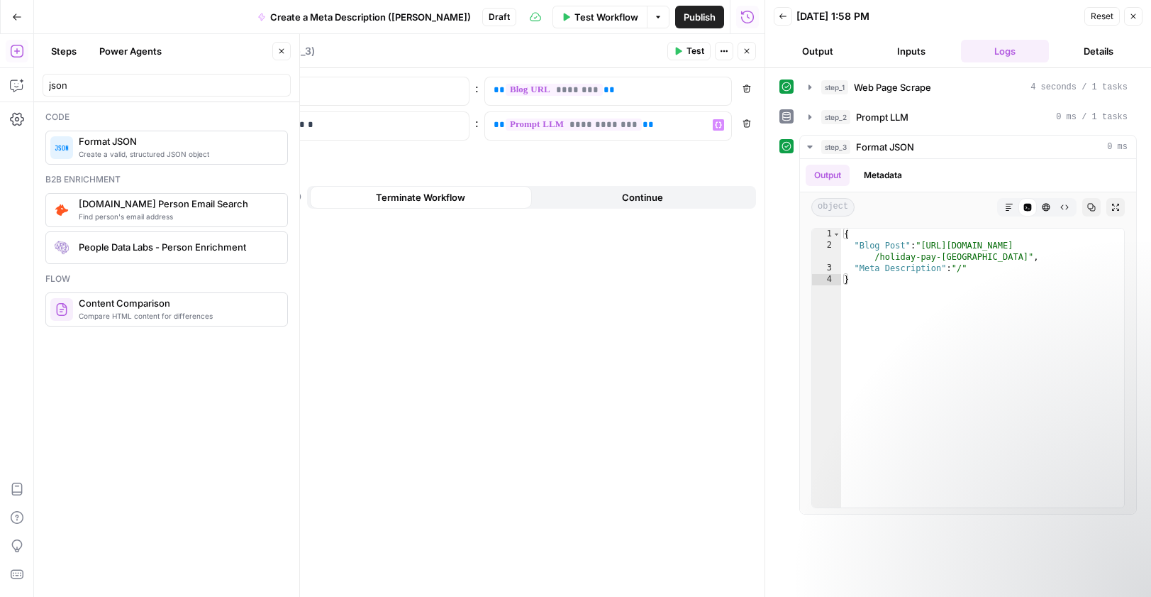
click at [667, 285] on div "**********" at bounding box center [481, 332] width 567 height 528
click at [749, 52] on icon "button" at bounding box center [747, 51] width 9 height 9
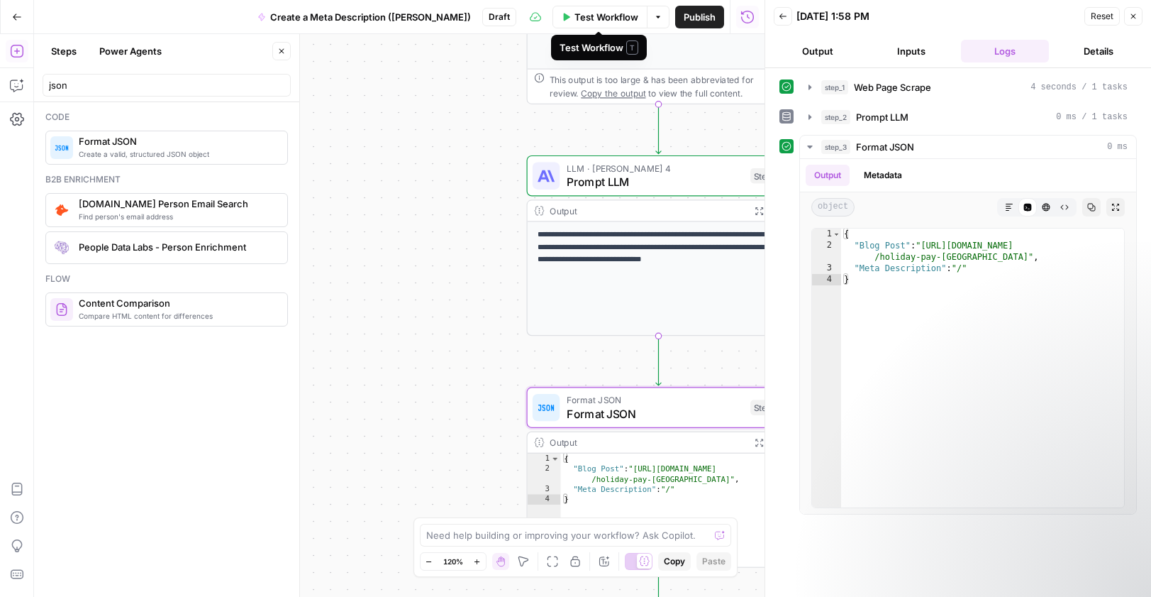
click at [611, 15] on span "Test Workflow" at bounding box center [607, 17] width 64 height 14
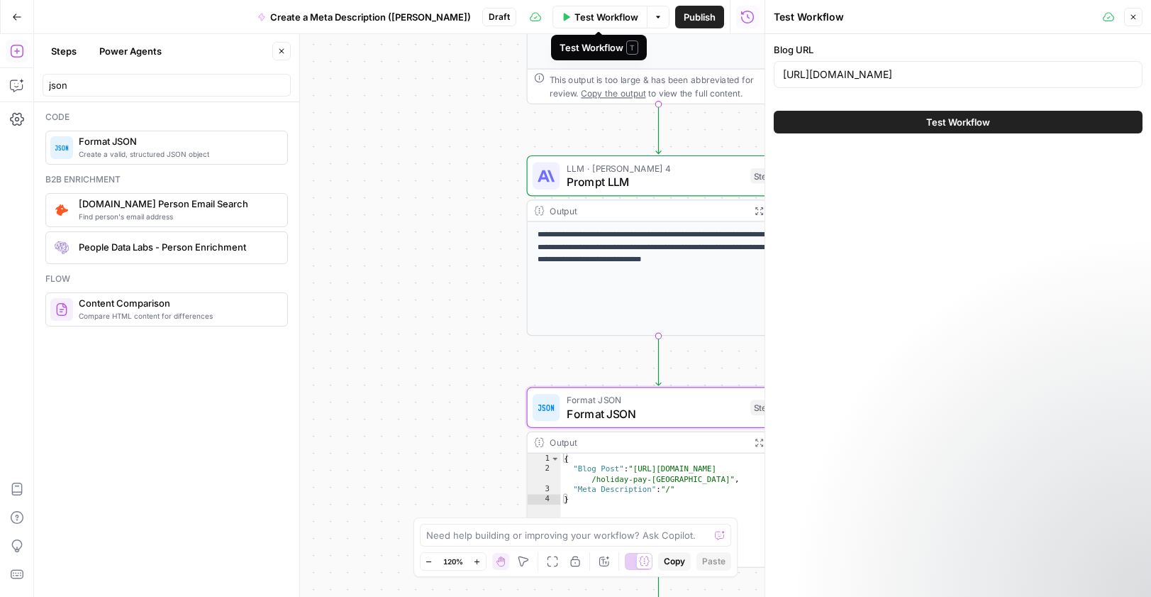
click at [935, 121] on span "Test Workflow" at bounding box center [958, 122] width 64 height 14
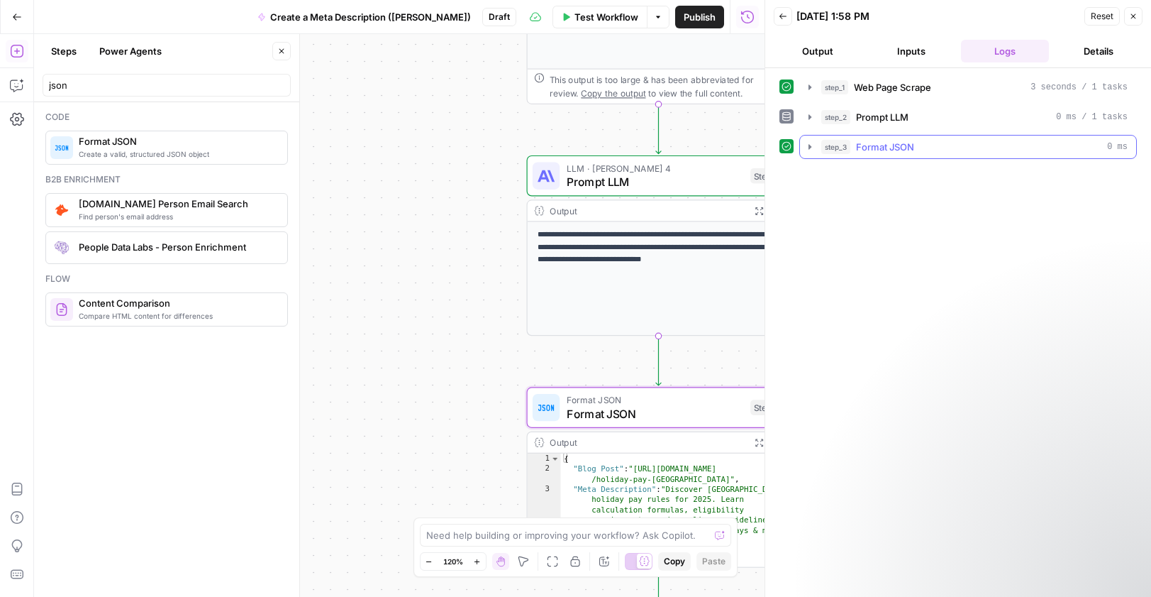
click at [811, 149] on icon "button" at bounding box center [809, 146] width 11 height 11
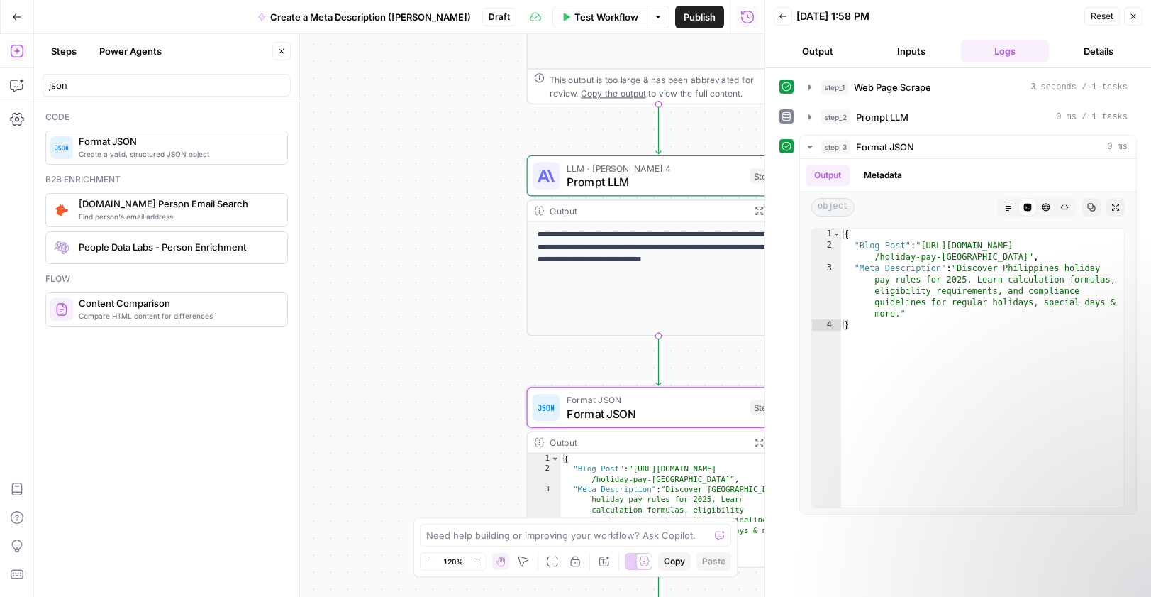
click at [1131, 18] on icon "button" at bounding box center [1133, 16] width 9 height 9
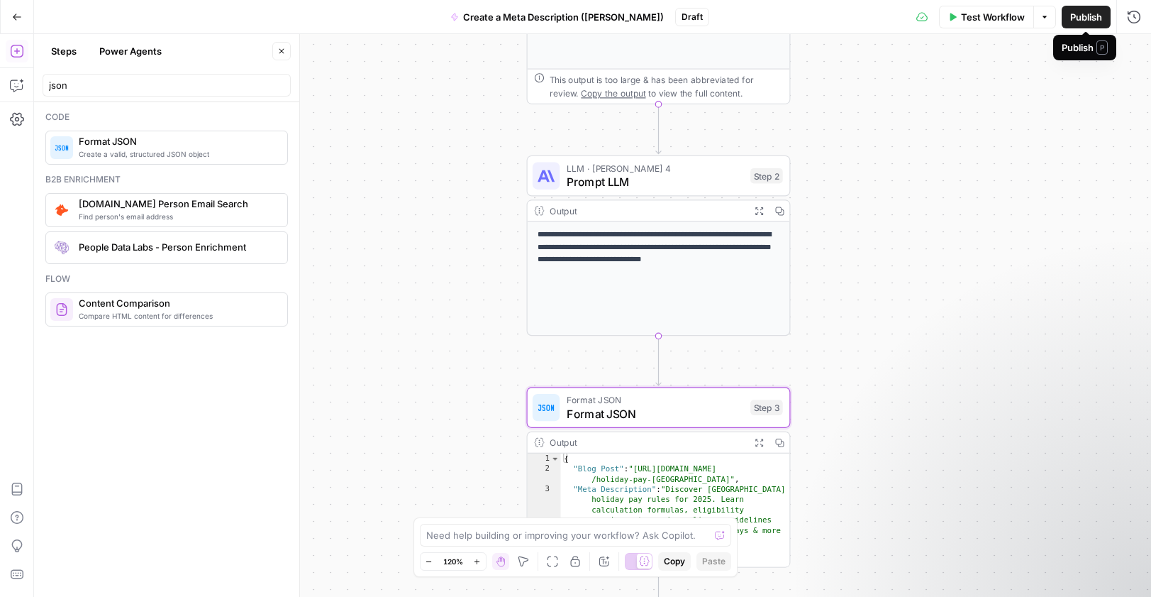
click at [1081, 21] on span "Publish" at bounding box center [1086, 17] width 32 height 14
